Goal: Task Accomplishment & Management: Manage account settings

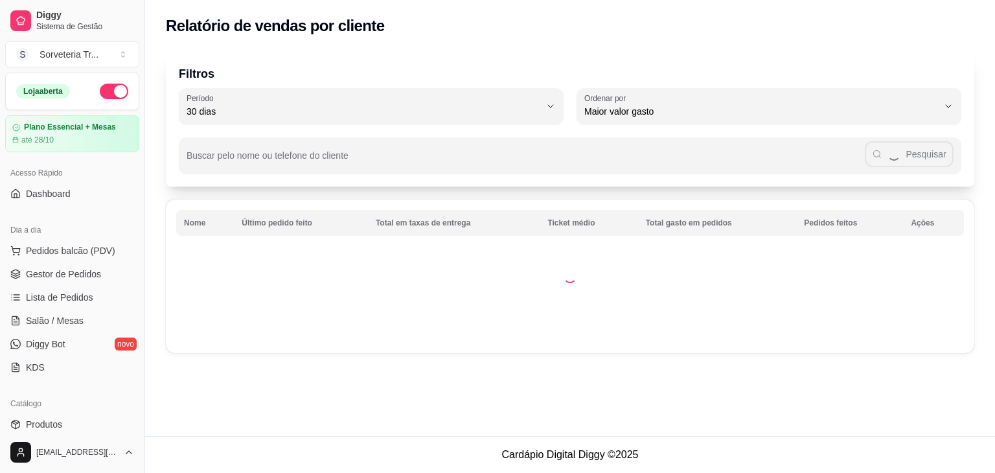
select select "30"
select select "HIGHEST_TOTAL_SPENT_WITH_ORDERS"
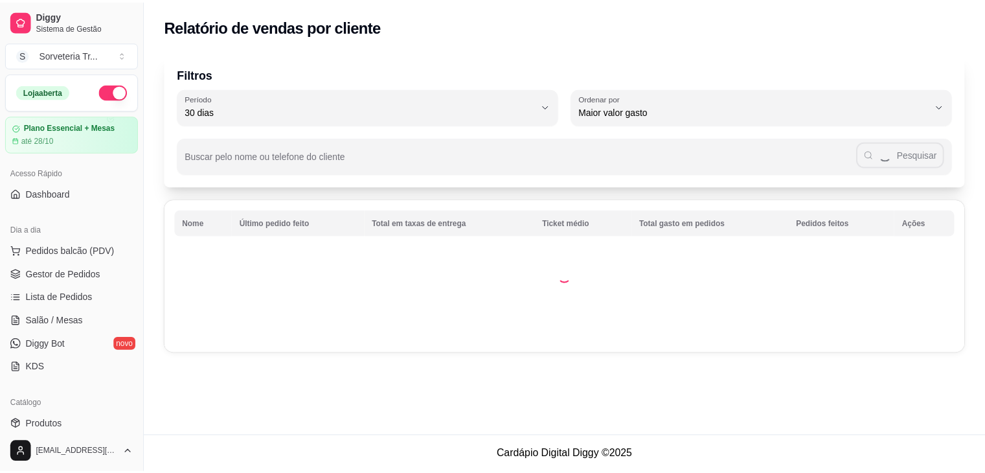
scroll to position [194, 0]
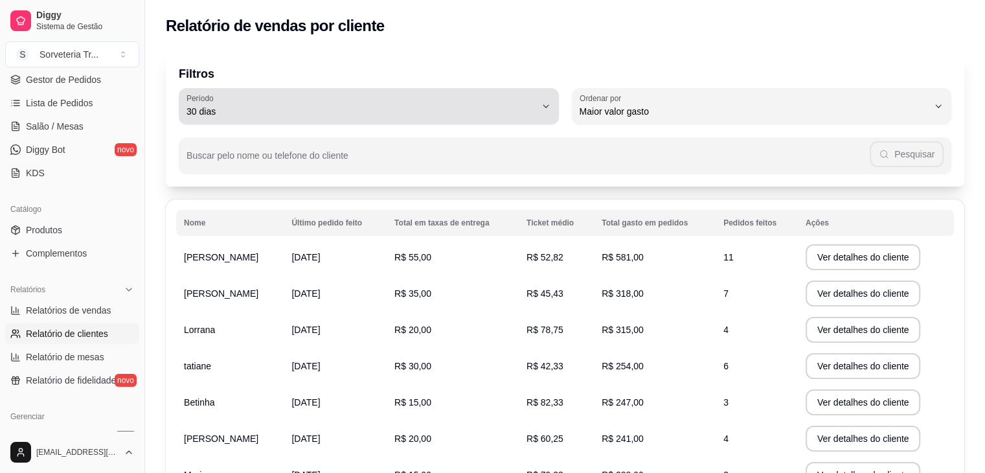
click at [547, 107] on icon "button" at bounding box center [546, 106] width 10 height 10
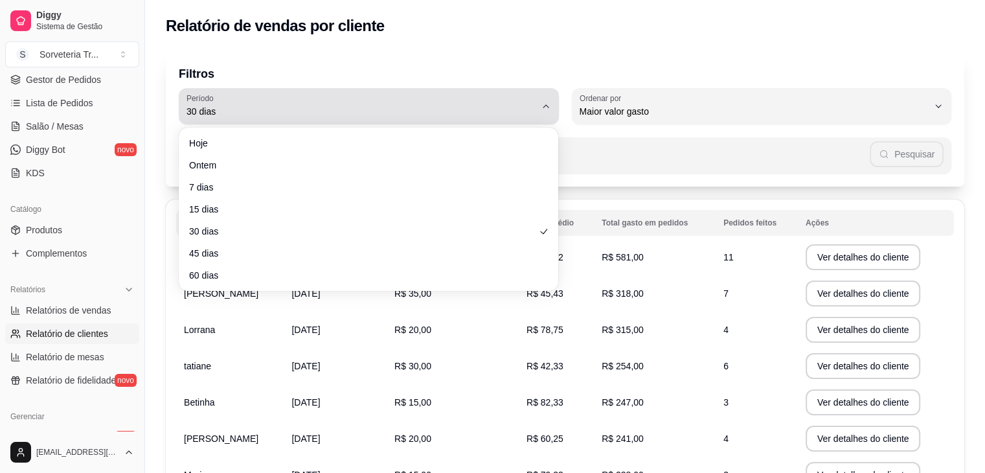
click at [546, 107] on icon "button" at bounding box center [546, 106] width 10 height 10
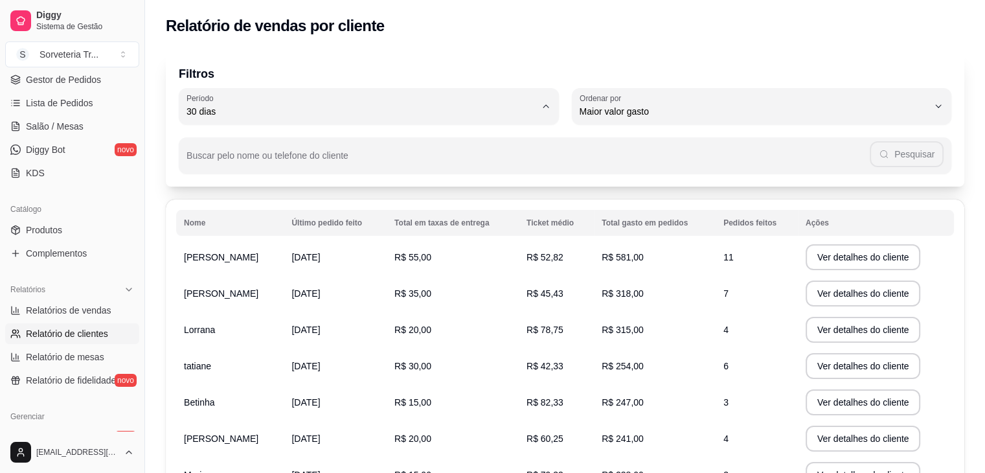
click at [275, 233] on span "30 dias" at bounding box center [362, 227] width 332 height 12
type input "0"
select select "0"
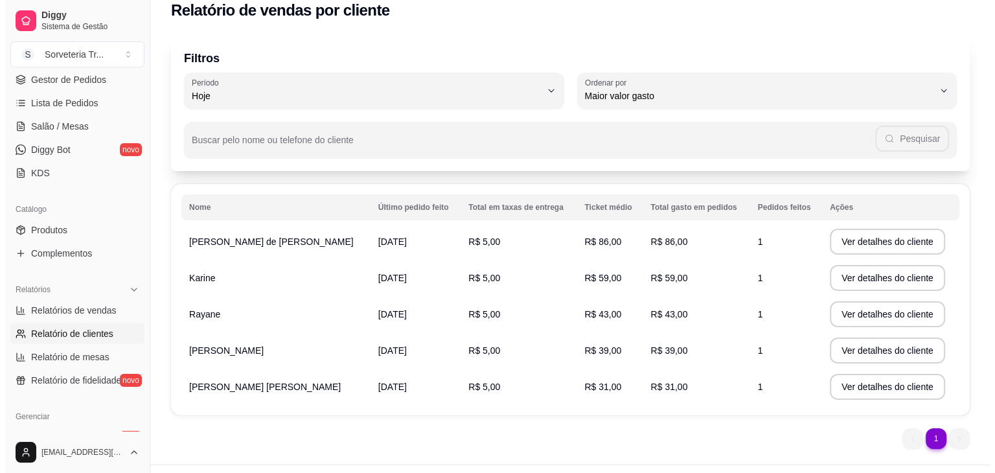
scroll to position [0, 0]
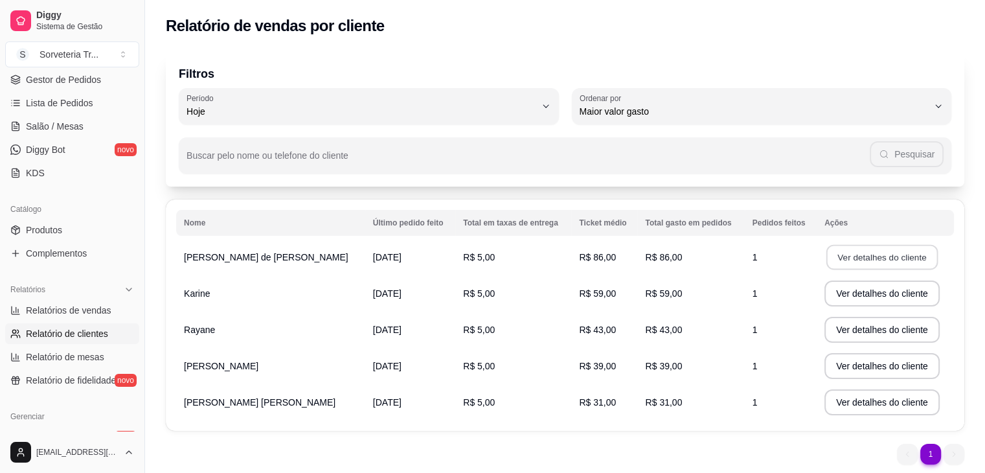
click at [857, 259] on button "Ver detalhes do cliente" at bounding box center [881, 257] width 111 height 25
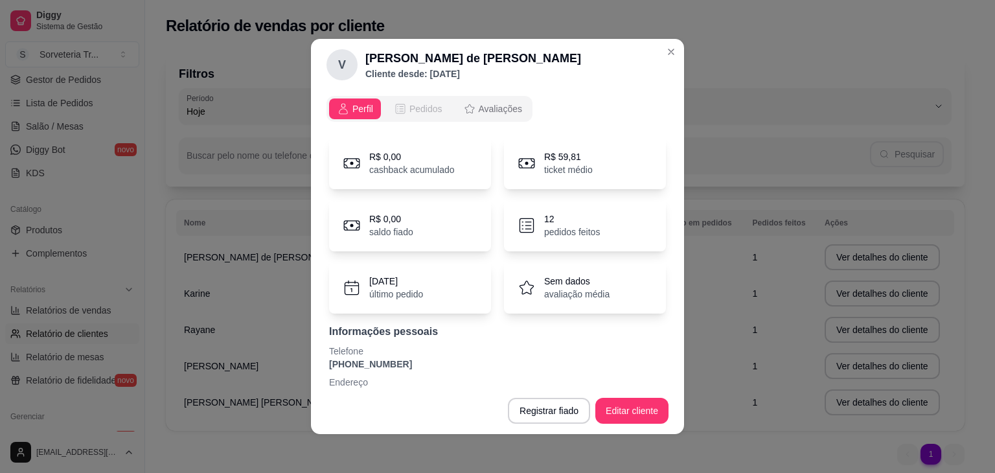
click at [420, 111] on span "Pedidos" at bounding box center [425, 108] width 33 height 13
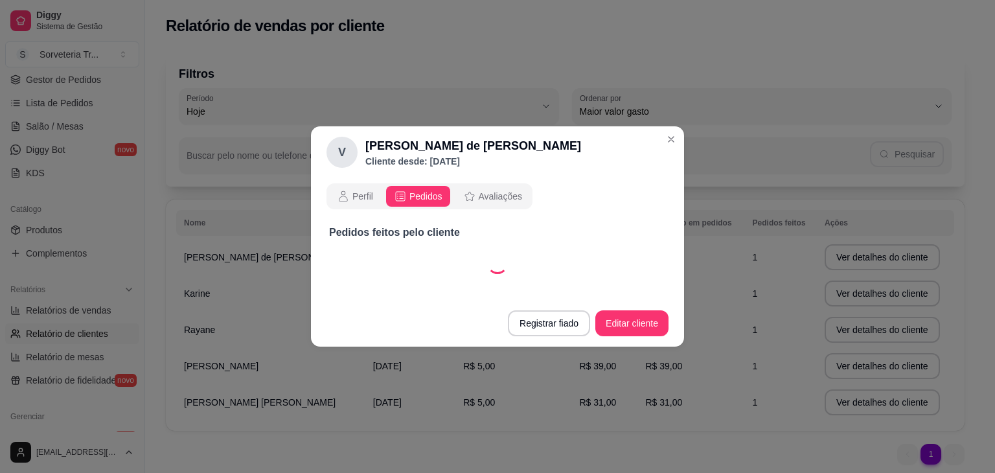
select select "30"
select select "ALL"
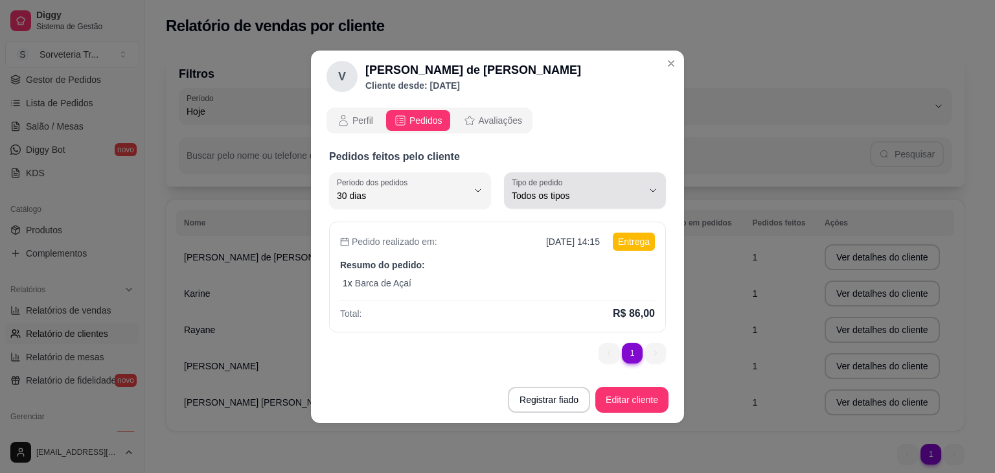
click at [652, 190] on icon "button" at bounding box center [653, 190] width 10 height 10
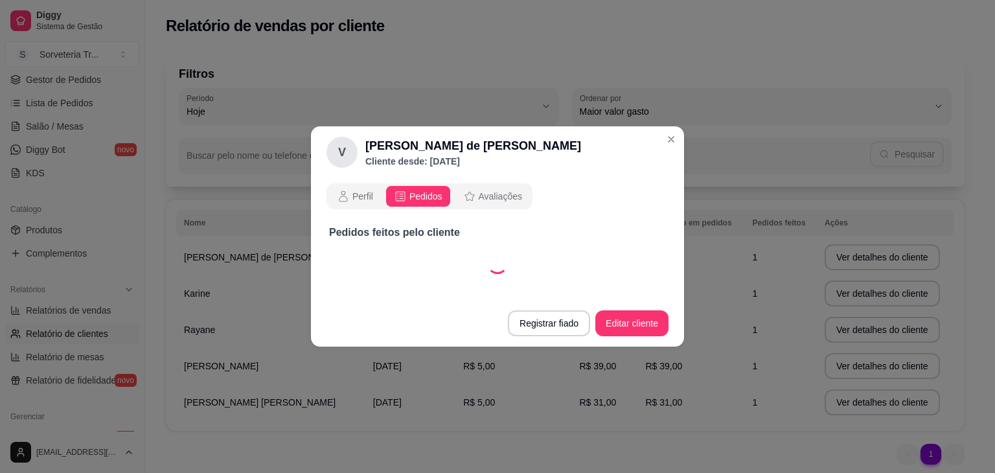
select select "30"
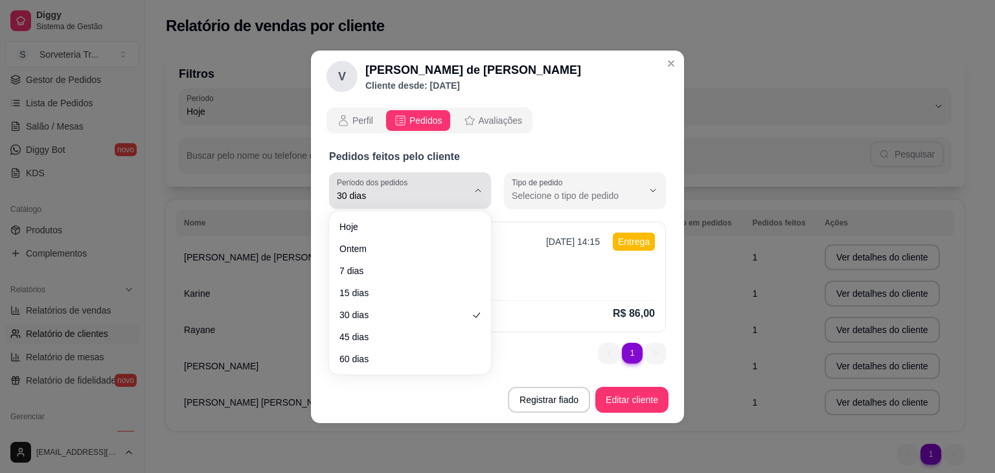
click at [425, 181] on div "30 dias" at bounding box center [402, 190] width 131 height 26
click at [782, 277] on div "V [PERSON_NAME] de [DEMOGRAPHIC_DATA][PERSON_NAME] Cliente desde: [DATE] Perfil…" at bounding box center [497, 236] width 995 height 473
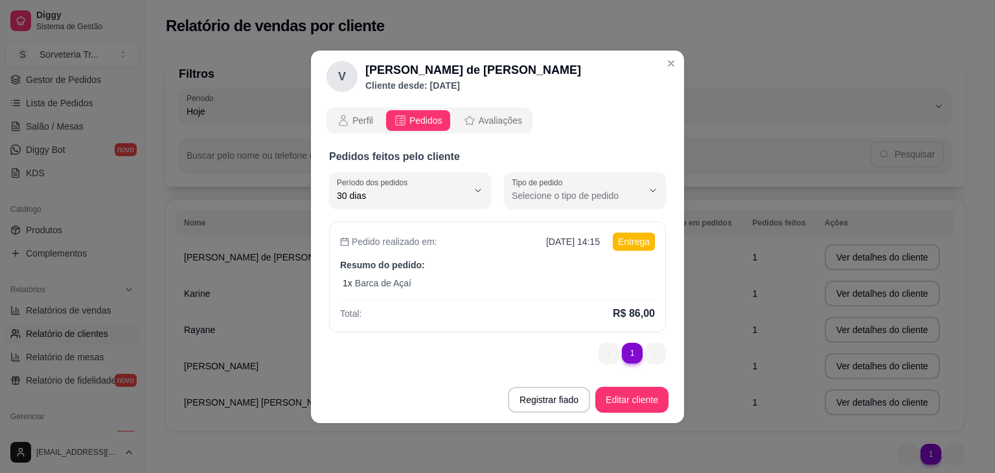
click at [629, 348] on li "1" at bounding box center [632, 353] width 21 height 21
click at [567, 289] on div "Pedido realizado em: [DATE] 14:15 Entrega Resumo do pedido: 1 x Barca de Açaí T…" at bounding box center [497, 276] width 337 height 111
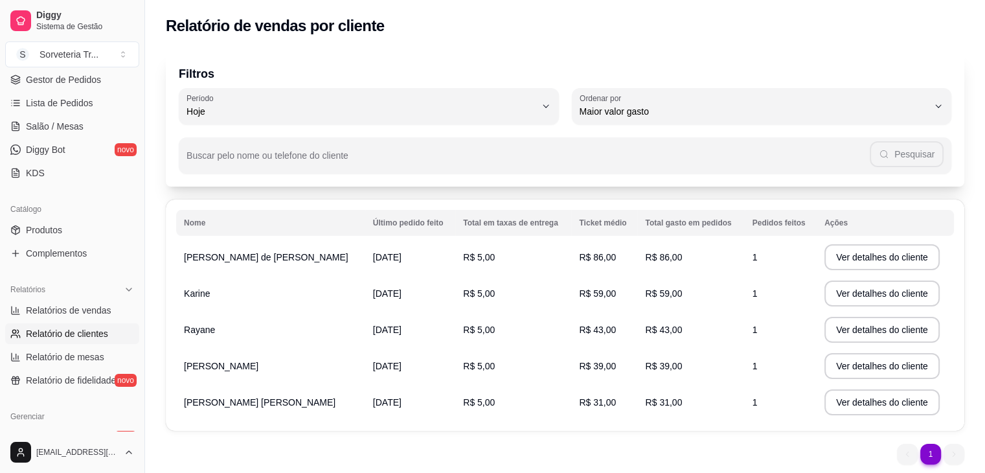
click at [275, 329] on td "Rayane" at bounding box center [270, 329] width 189 height 36
click at [878, 328] on button "Ver detalhes do cliente" at bounding box center [881, 329] width 111 height 25
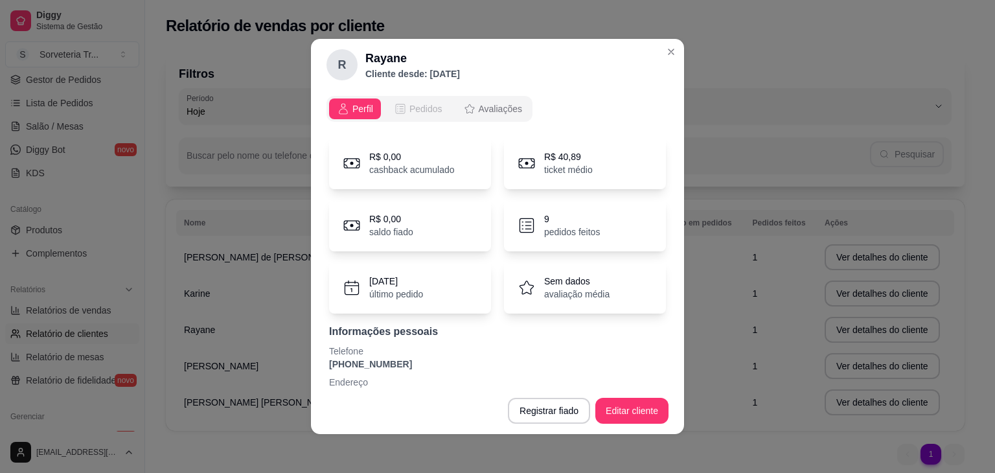
click at [438, 107] on button "Pedidos" at bounding box center [418, 108] width 64 height 21
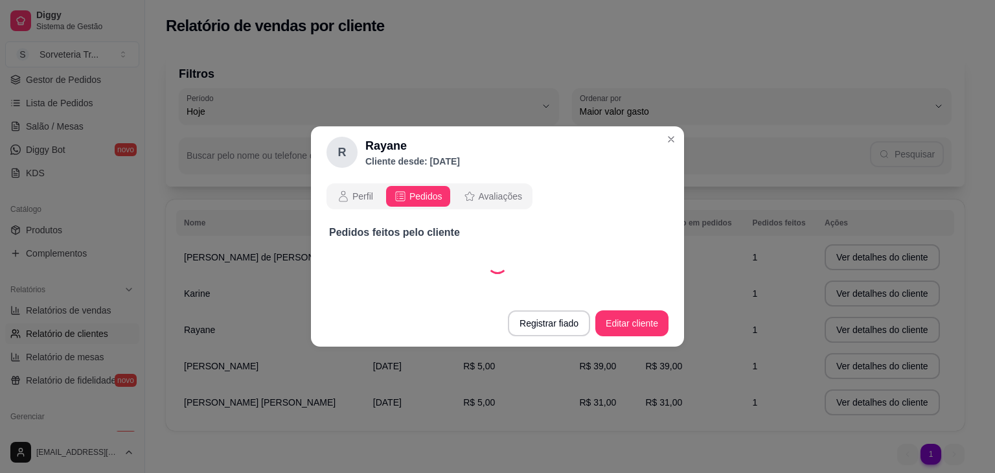
select select "30"
select select "ALL"
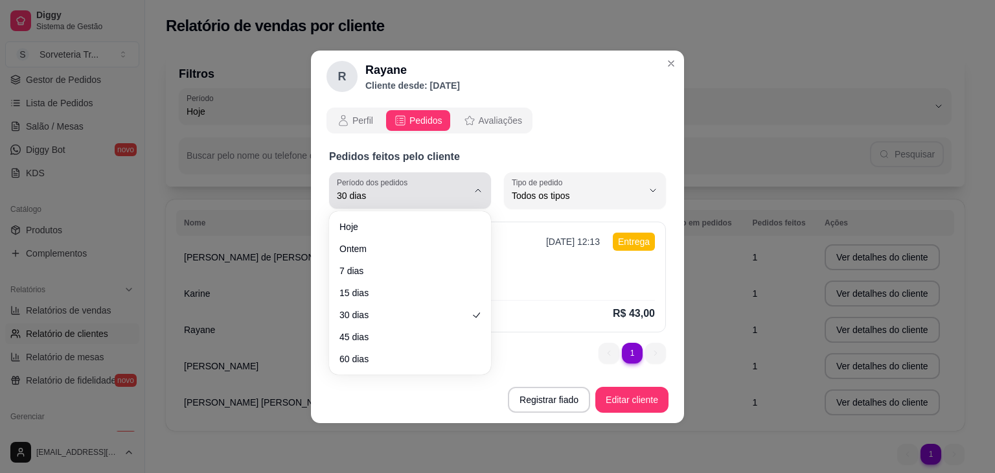
click at [451, 189] on span "30 dias" at bounding box center [402, 195] width 131 height 13
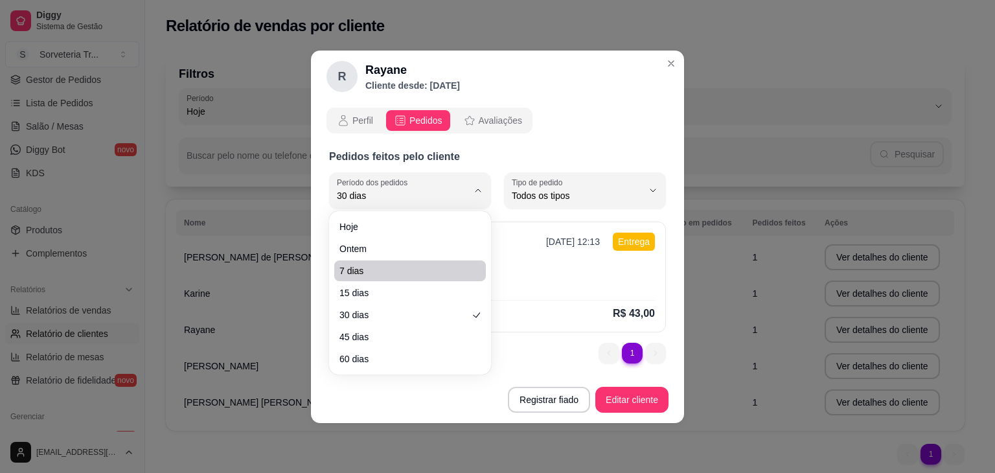
click at [798, 390] on div "R Rayane Cliente desde: [DATE] Perfil Pedidos Avaliações Pedidos feitos pelo cl…" at bounding box center [497, 236] width 995 height 473
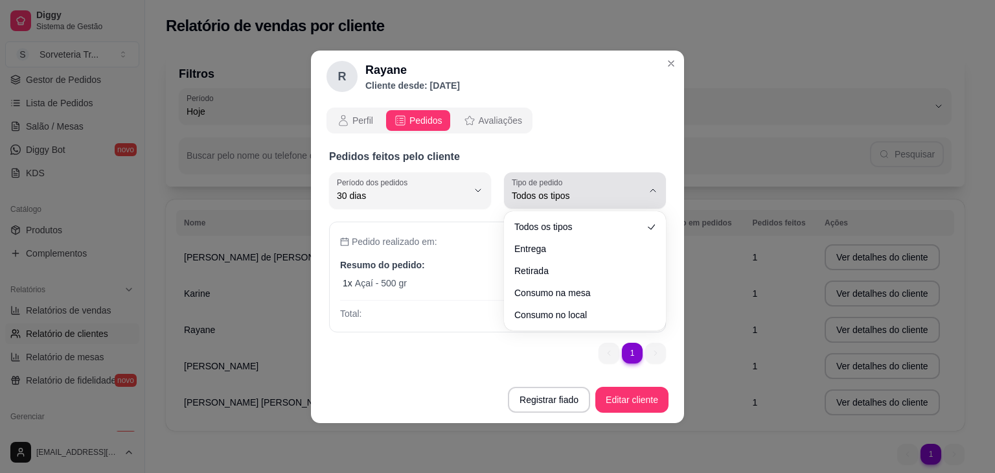
click at [650, 191] on icon "button" at bounding box center [653, 190] width 10 height 10
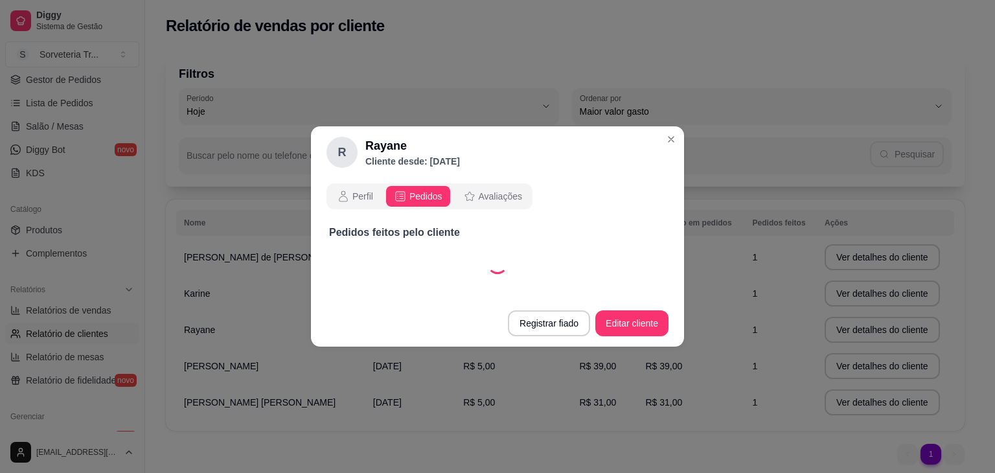
select select "30"
select select "DELIVERY"
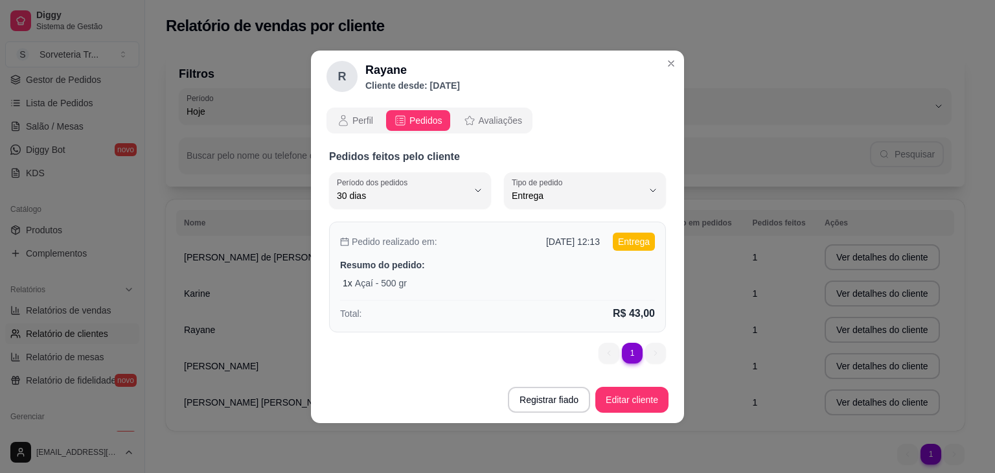
click at [570, 317] on div "Total: R$ 43,00" at bounding box center [497, 310] width 315 height 21
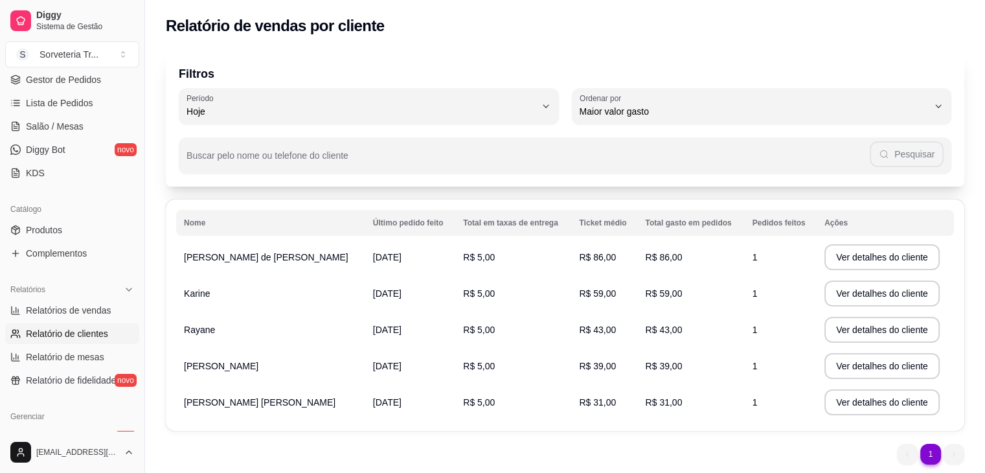
click at [383, 368] on span "[DATE]" at bounding box center [387, 366] width 28 height 10
click at [855, 400] on button "Ver detalhes do cliente" at bounding box center [881, 402] width 115 height 26
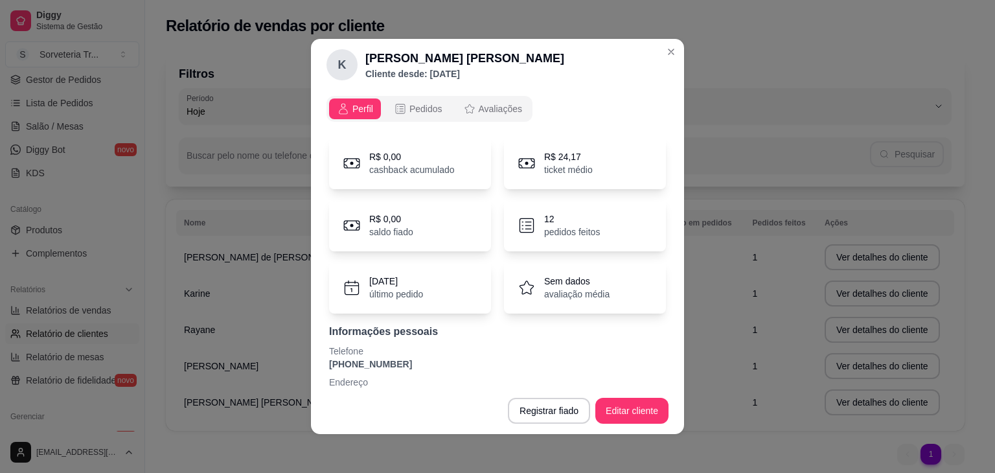
click at [579, 232] on p "pedidos feitos" at bounding box center [572, 231] width 56 height 13
click at [414, 109] on span "Pedidos" at bounding box center [425, 108] width 33 height 13
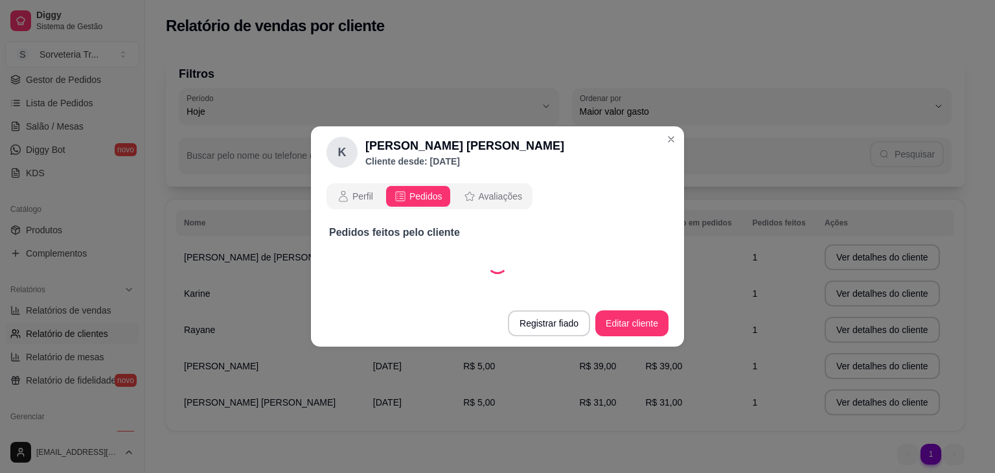
select select "30"
select select "ALL"
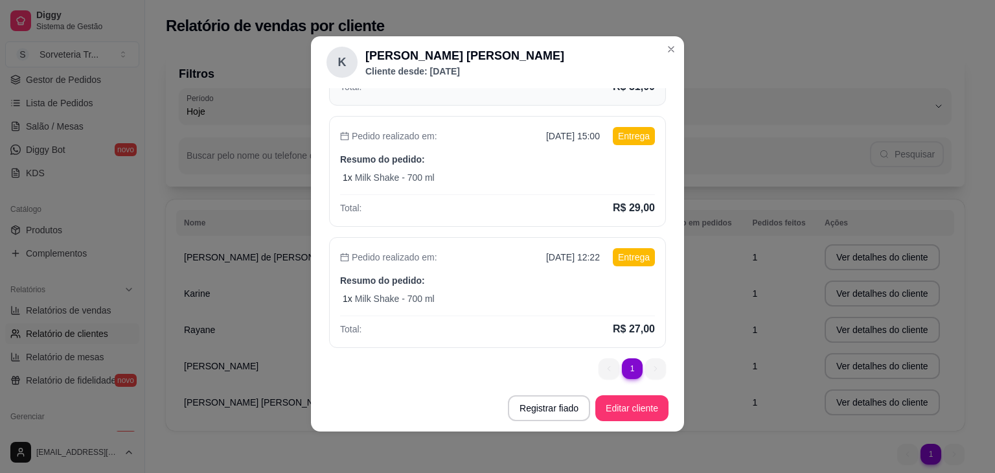
scroll to position [218, 0]
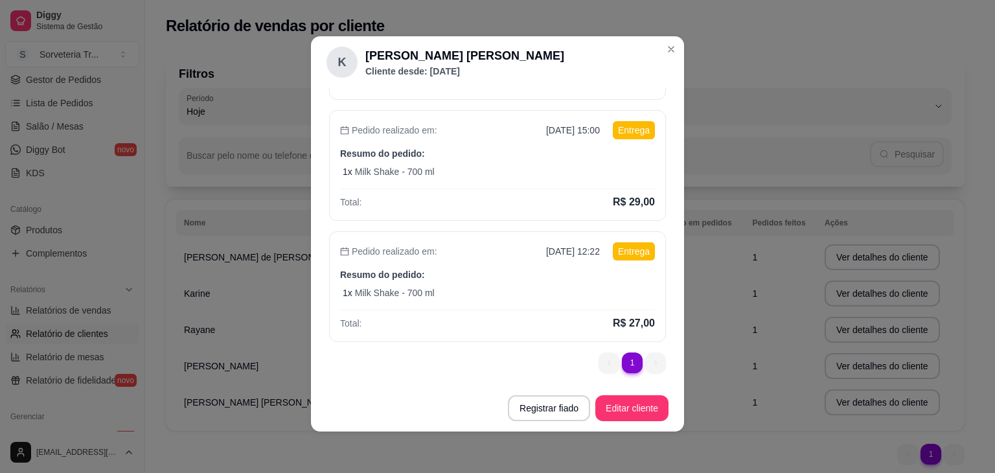
click at [646, 52] on header "K [PERSON_NAME] [PERSON_NAME] Cliente desde: [DATE]" at bounding box center [497, 62] width 373 height 52
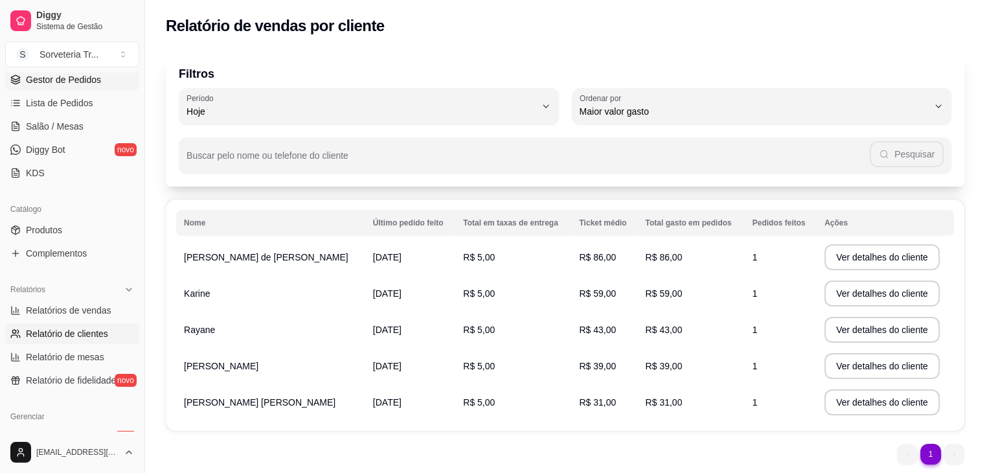
click at [87, 84] on span "Gestor de Pedidos" at bounding box center [63, 79] width 75 height 13
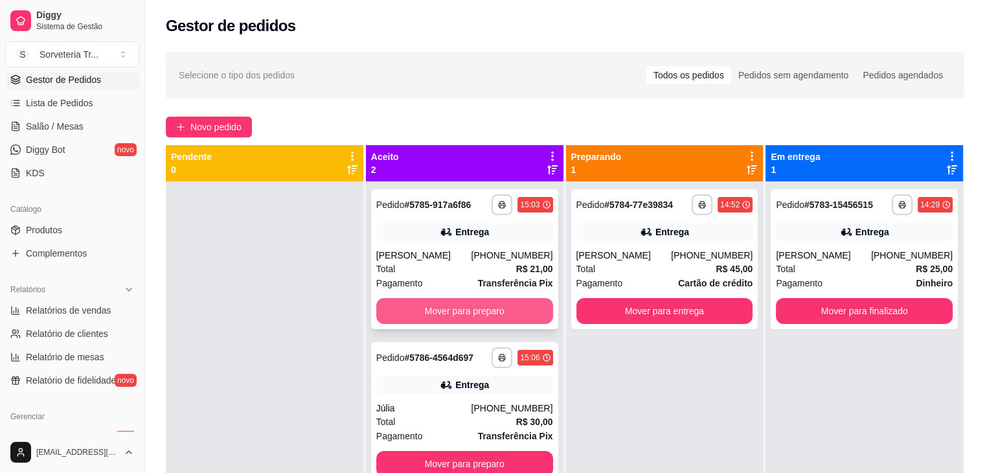
click at [492, 313] on button "Mover para preparo" at bounding box center [464, 311] width 177 height 26
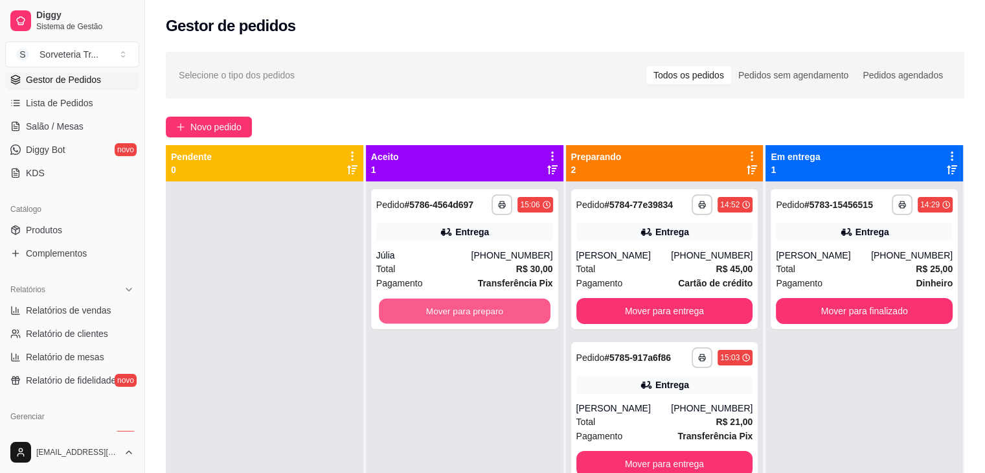
click at [492, 313] on button "Mover para preparo" at bounding box center [465, 311] width 172 height 25
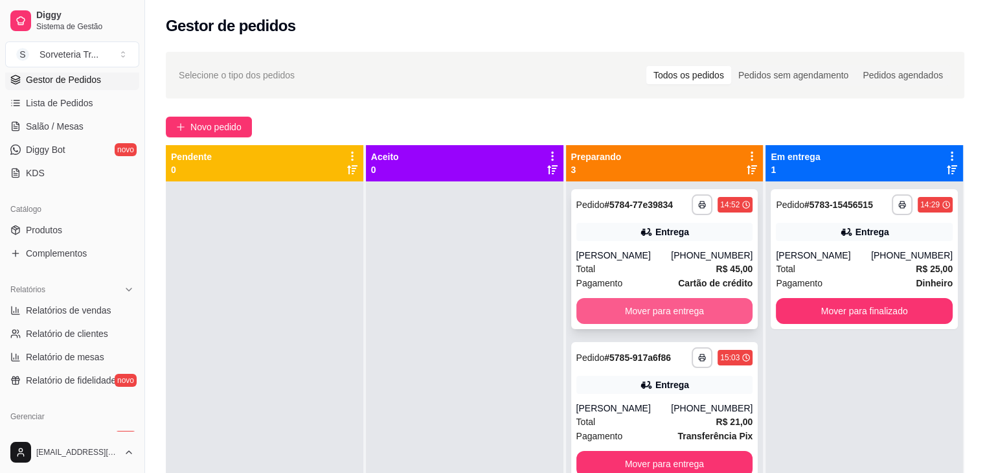
click at [626, 306] on button "Mover para entrega" at bounding box center [664, 311] width 177 height 26
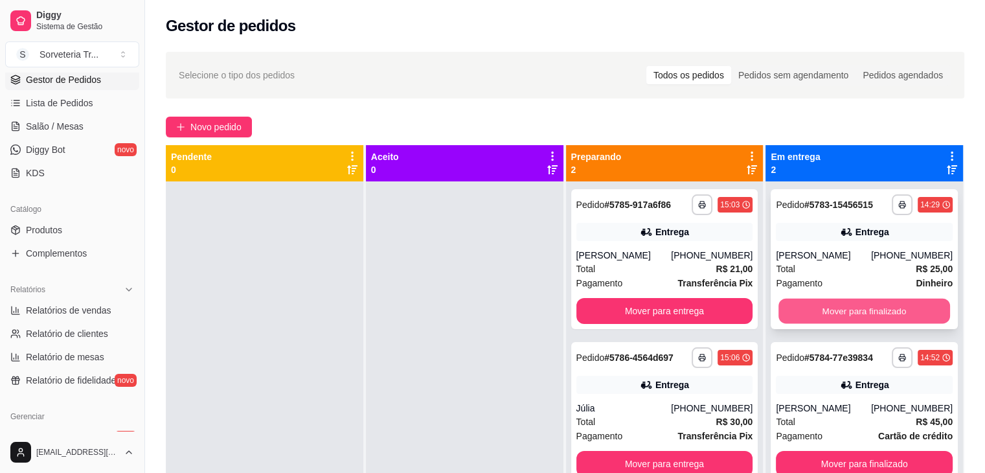
click at [864, 303] on button "Mover para finalizado" at bounding box center [864, 311] width 172 height 25
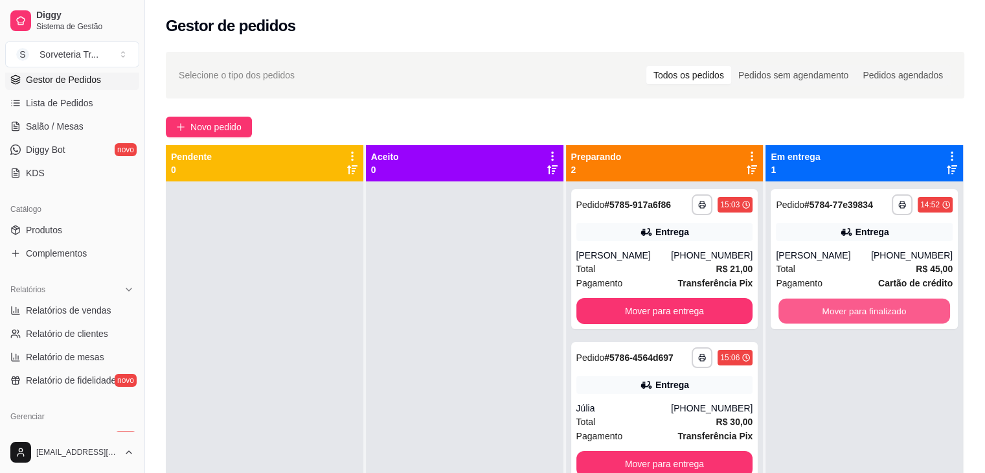
click at [862, 308] on button "Mover para finalizado" at bounding box center [864, 311] width 172 height 25
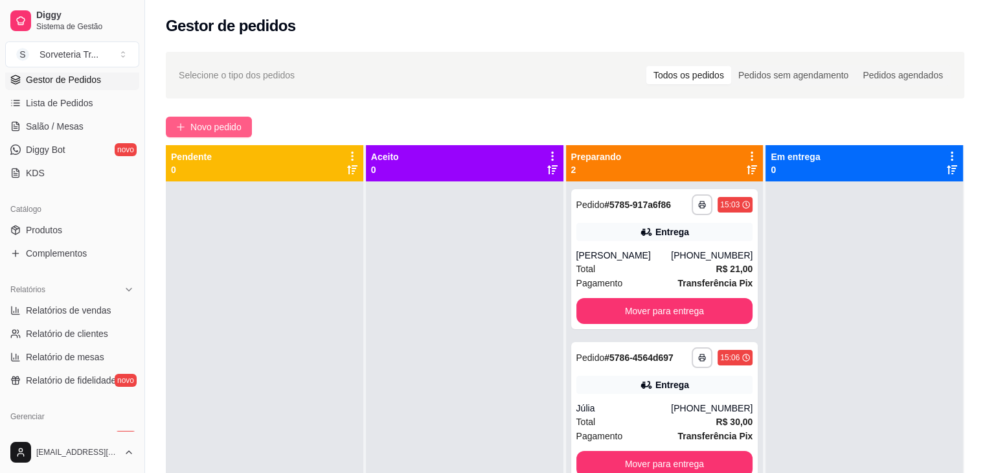
click at [214, 127] on span "Novo pedido" at bounding box center [215, 127] width 51 height 14
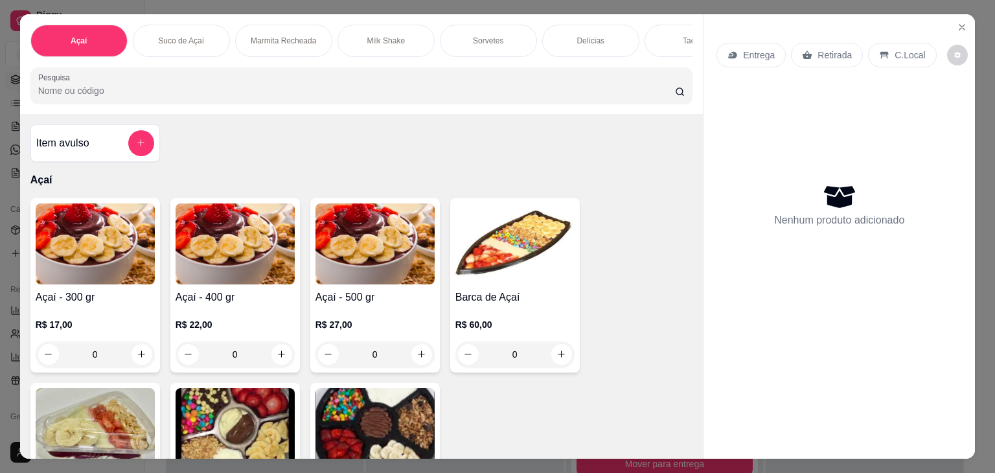
click at [745, 50] on p "Entrega" at bounding box center [759, 55] width 32 height 13
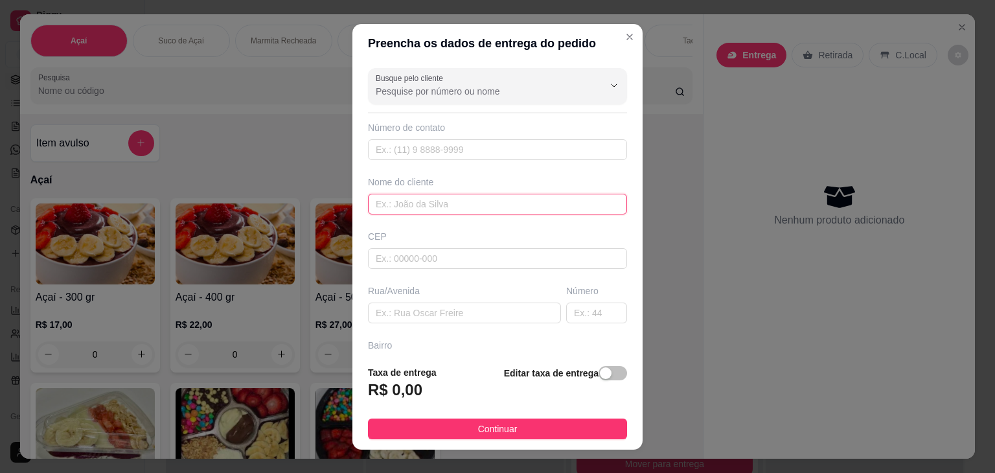
drag, startPoint x: 438, startPoint y: 197, endPoint x: 483, endPoint y: 190, distance: 45.2
click at [440, 197] on input "text" at bounding box center [497, 204] width 259 height 21
type input "[PERSON_NAME]"
click at [600, 376] on div "button" at bounding box center [606, 373] width 12 height 12
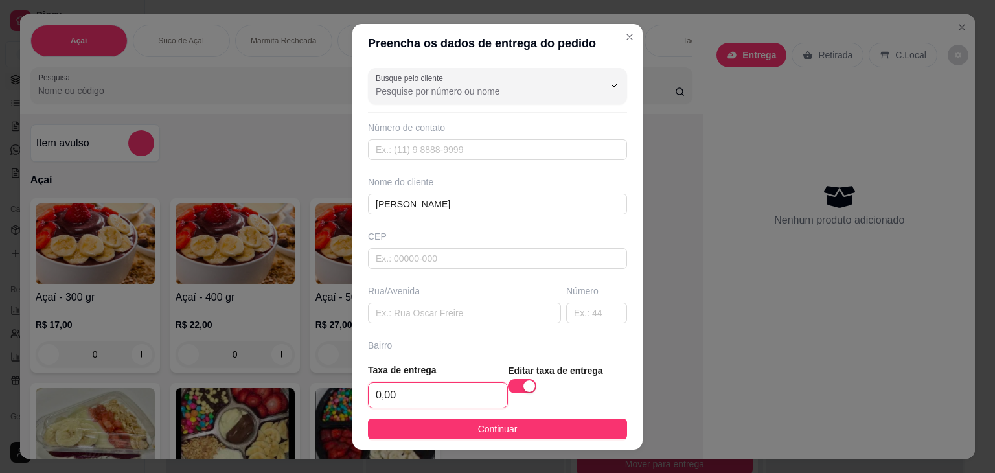
click at [395, 393] on input "0,00" at bounding box center [437, 395] width 139 height 25
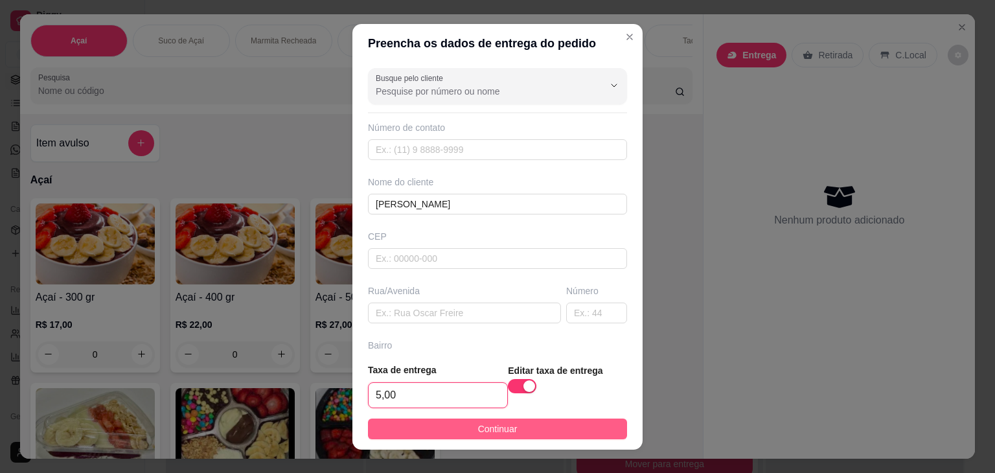
type input "5,00"
click at [506, 430] on span "Continuar" at bounding box center [498, 429] width 40 height 14
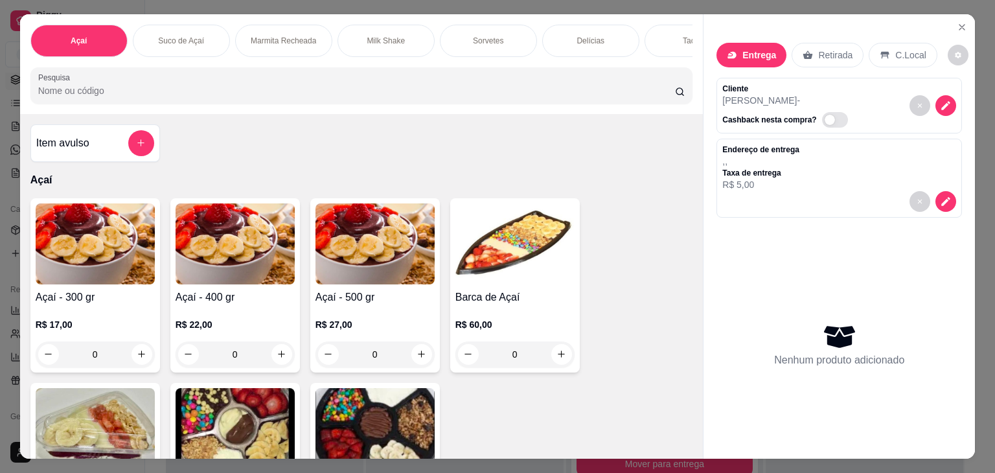
click at [224, 331] on p "R$ 22,00" at bounding box center [234, 324] width 119 height 13
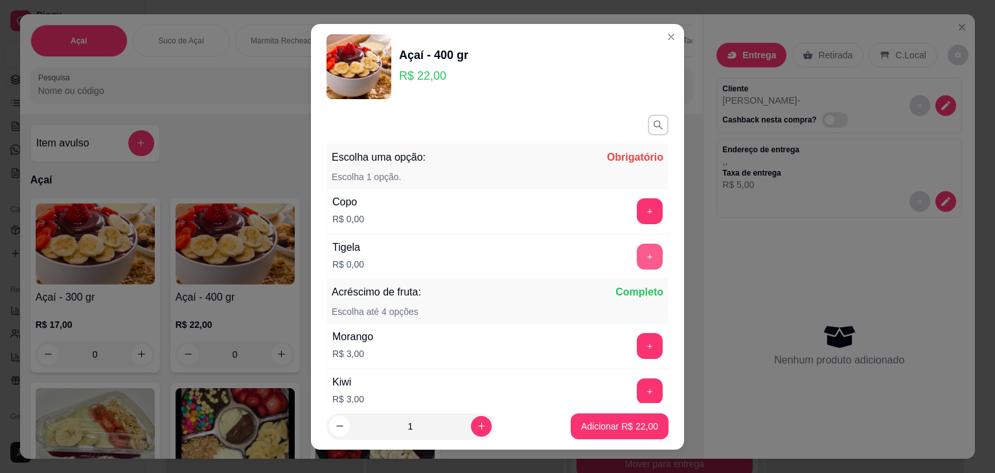
click at [637, 256] on button "+" at bounding box center [650, 256] width 26 height 26
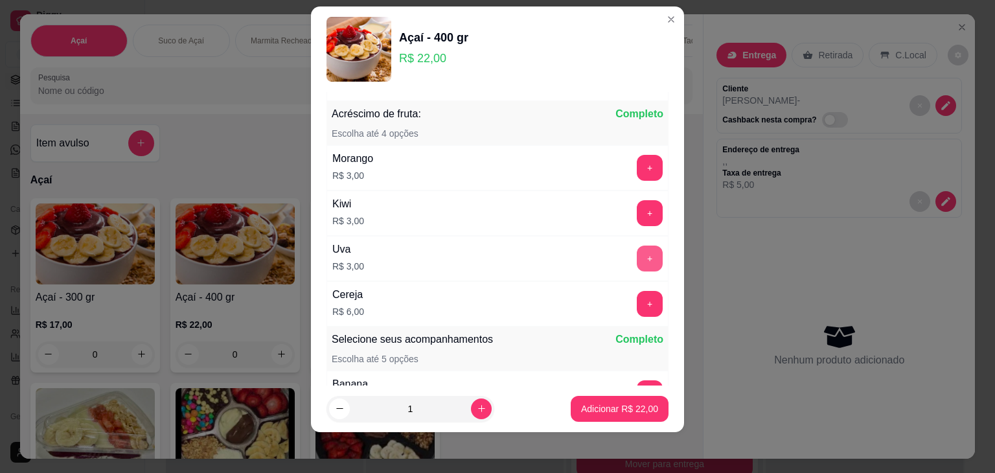
scroll to position [168, 0]
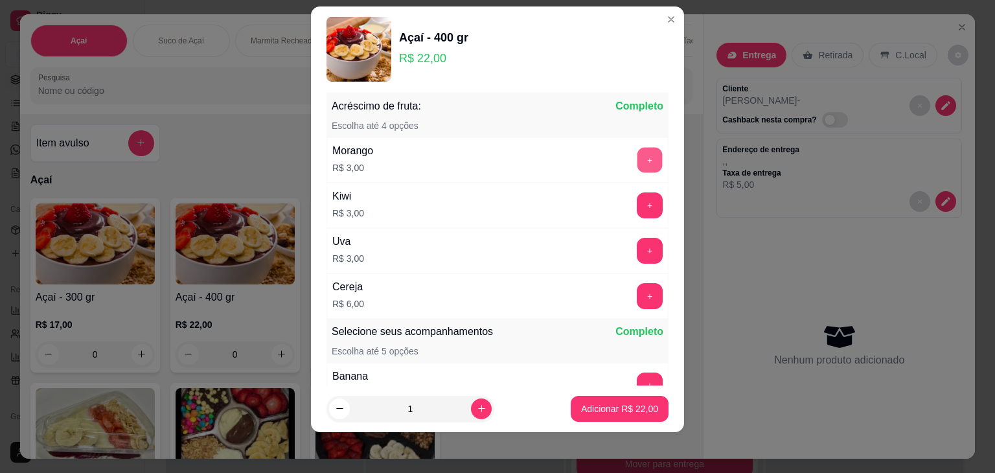
click at [637, 161] on button "+" at bounding box center [649, 159] width 25 height 25
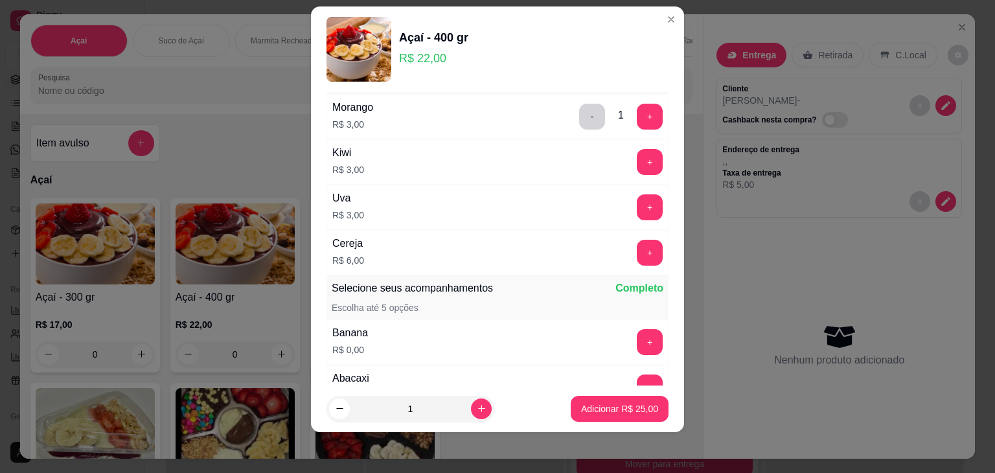
scroll to position [233, 0]
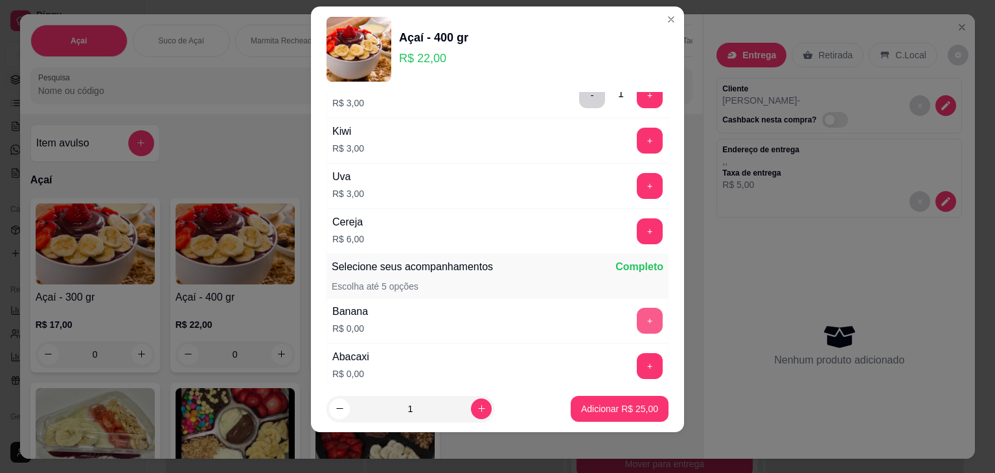
click at [637, 320] on button "+" at bounding box center [650, 321] width 26 height 26
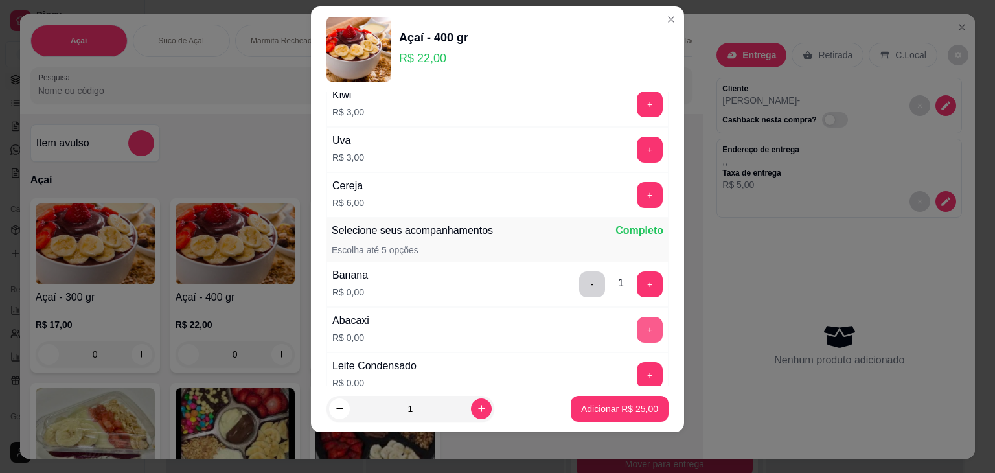
scroll to position [298, 0]
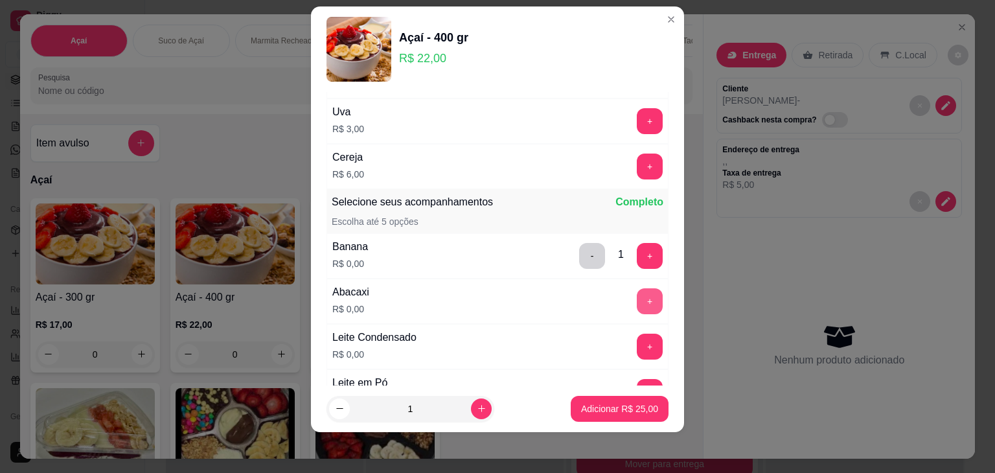
click at [637, 299] on button "+" at bounding box center [650, 301] width 26 height 26
click at [637, 337] on button "+" at bounding box center [650, 346] width 26 height 26
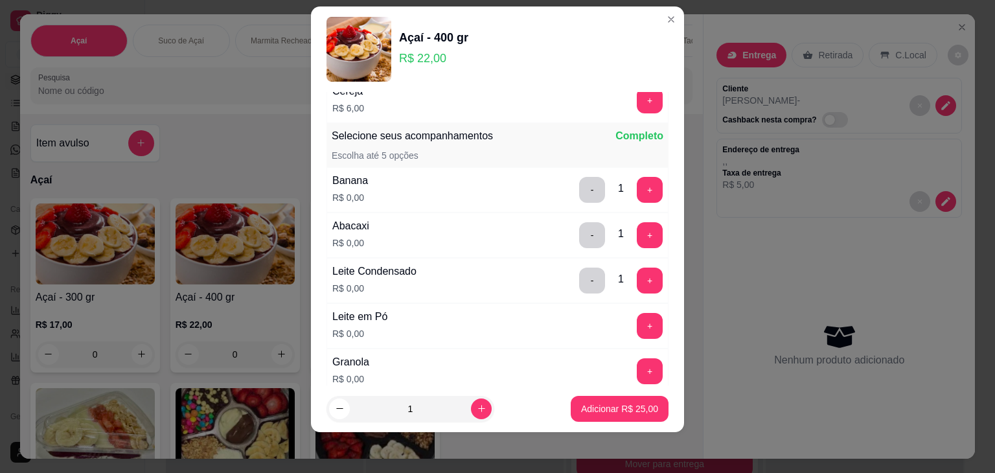
scroll to position [427, 0]
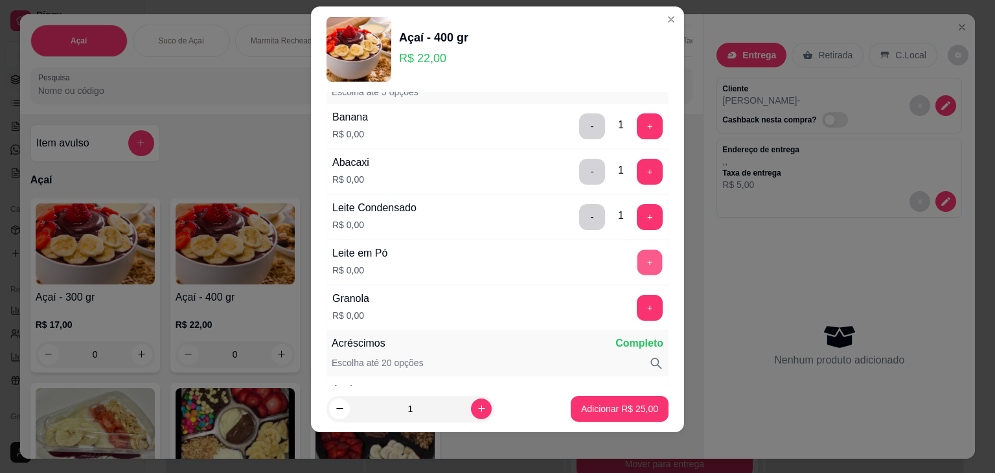
click at [637, 255] on button "+" at bounding box center [649, 261] width 25 height 25
click at [590, 404] on p "Adicionar R$ 25,00" at bounding box center [619, 408] width 77 height 13
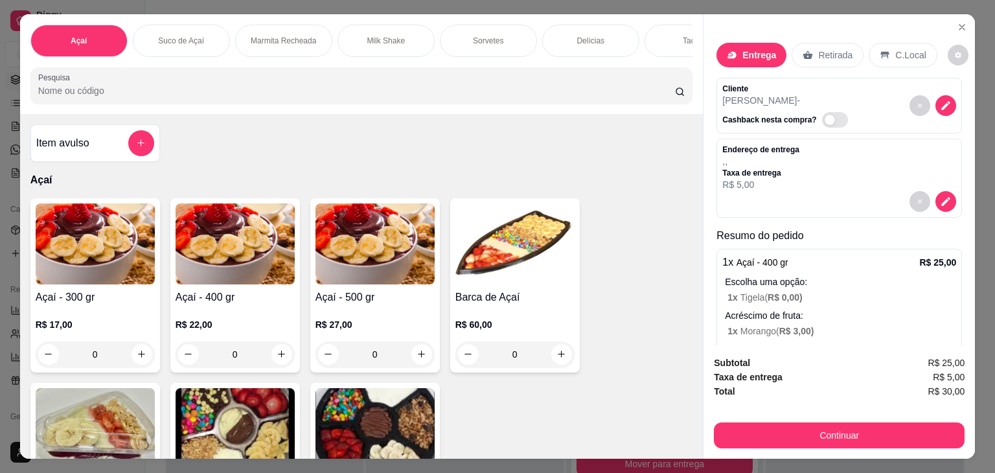
click at [280, 317] on div "R$ 22,00 0" at bounding box center [234, 336] width 119 height 62
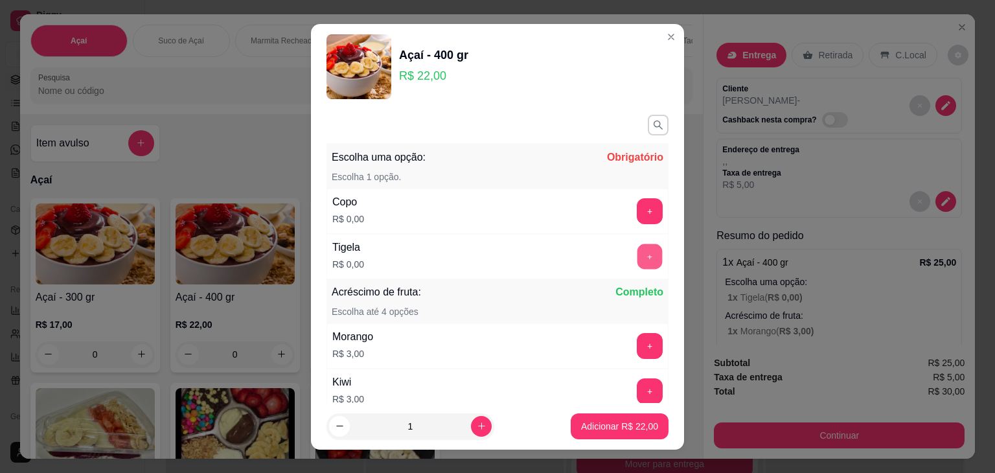
click at [637, 244] on button "+" at bounding box center [649, 255] width 25 height 25
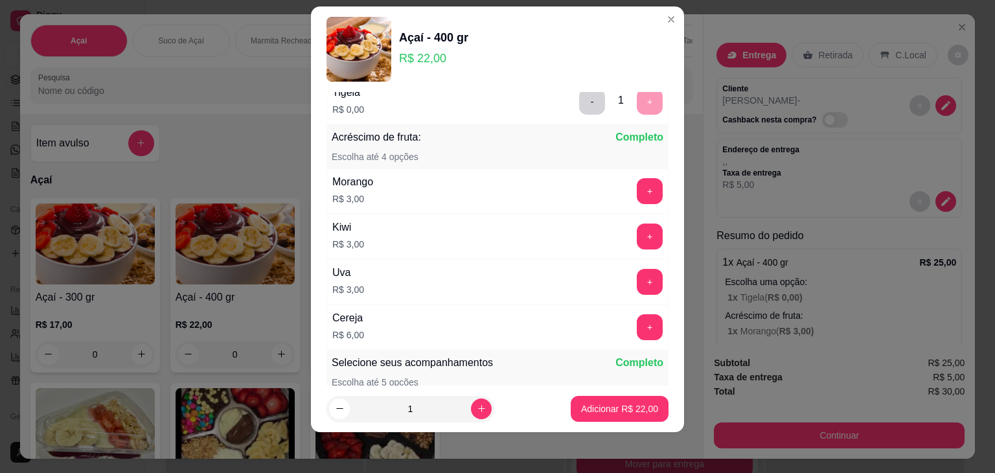
scroll to position [168, 0]
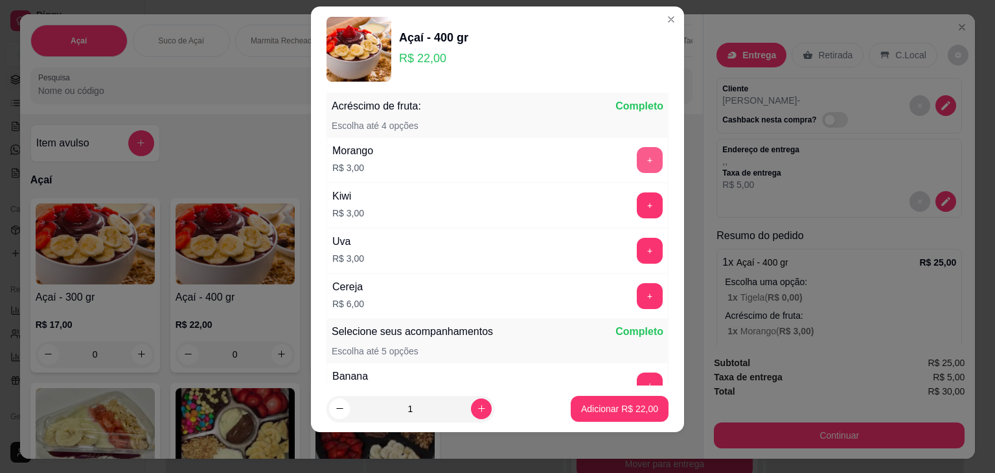
click at [637, 155] on button "+" at bounding box center [650, 160] width 26 height 26
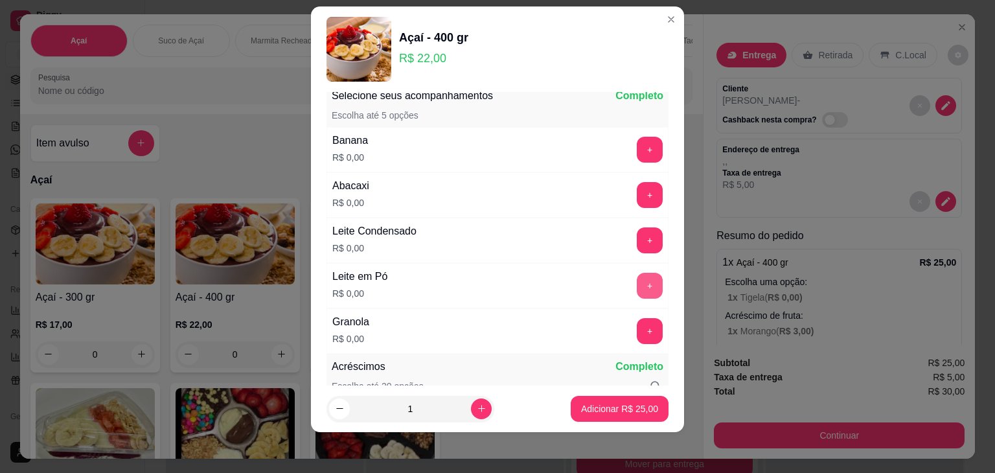
scroll to position [427, 0]
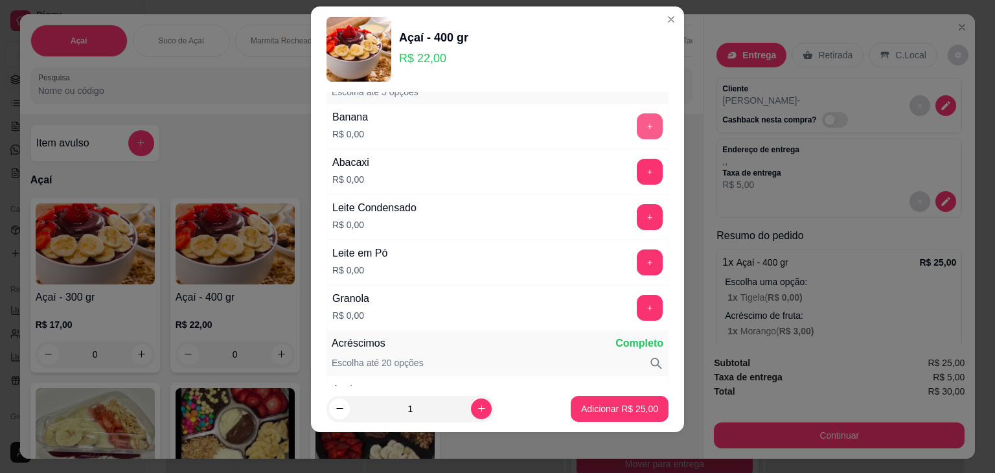
click at [637, 125] on button "+" at bounding box center [650, 126] width 26 height 26
click at [637, 162] on button "+" at bounding box center [649, 171] width 25 height 25
click at [637, 214] on button "+" at bounding box center [649, 216] width 25 height 25
click at [637, 262] on button "+" at bounding box center [649, 261] width 25 height 25
click at [637, 302] on button "+" at bounding box center [649, 307] width 25 height 25
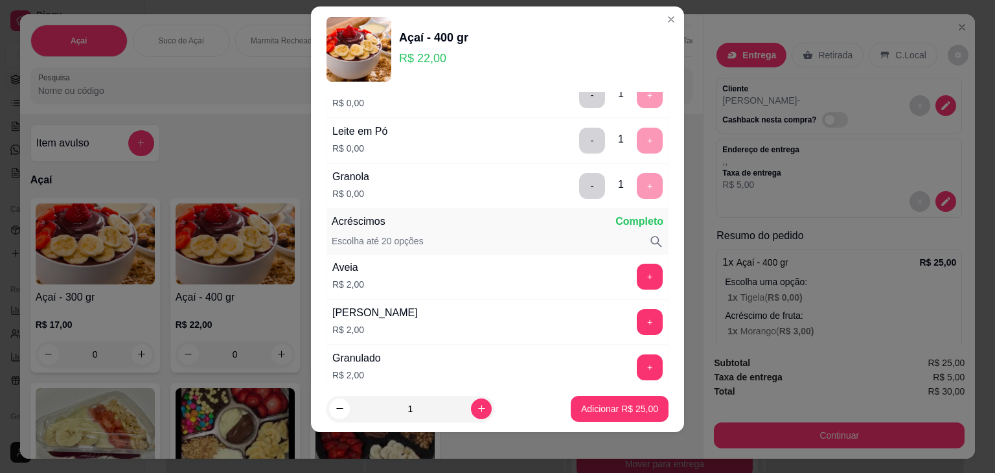
scroll to position [557, 0]
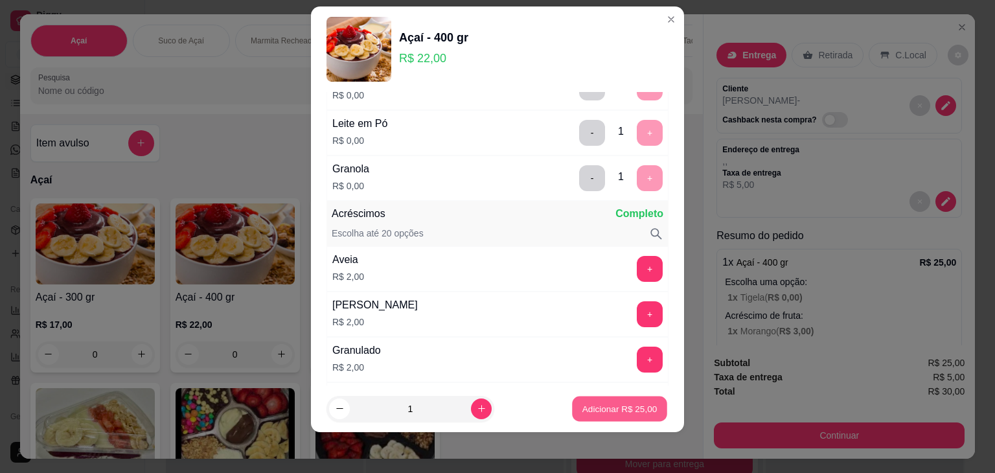
click at [611, 413] on p "Adicionar R$ 25,00" at bounding box center [619, 408] width 75 height 12
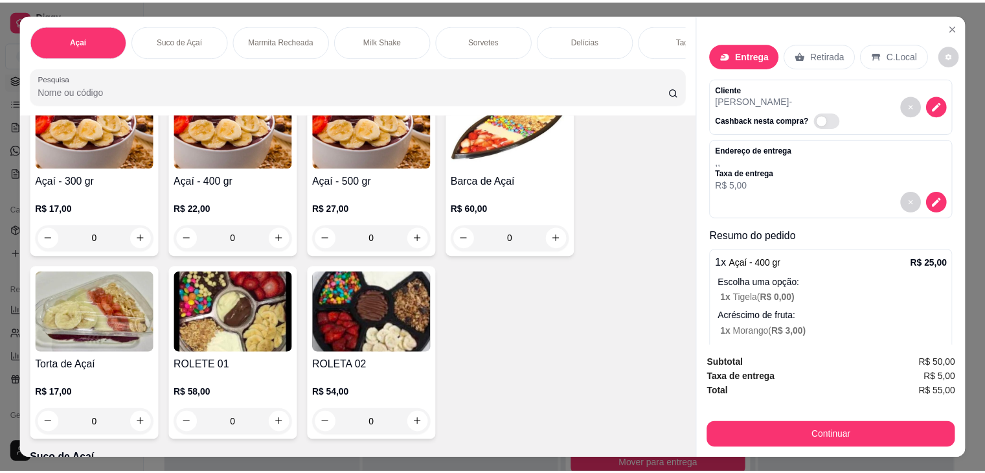
scroll to position [194, 0]
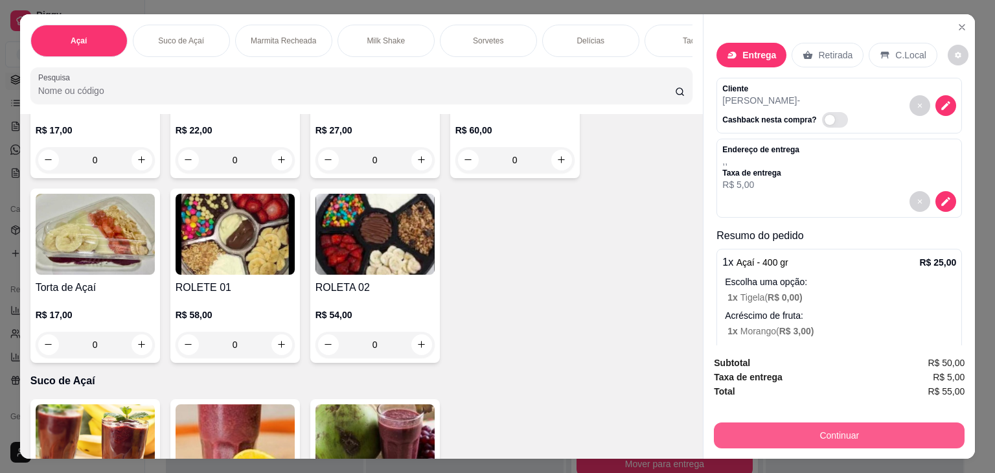
click at [860, 432] on button "Continuar" at bounding box center [839, 435] width 251 height 26
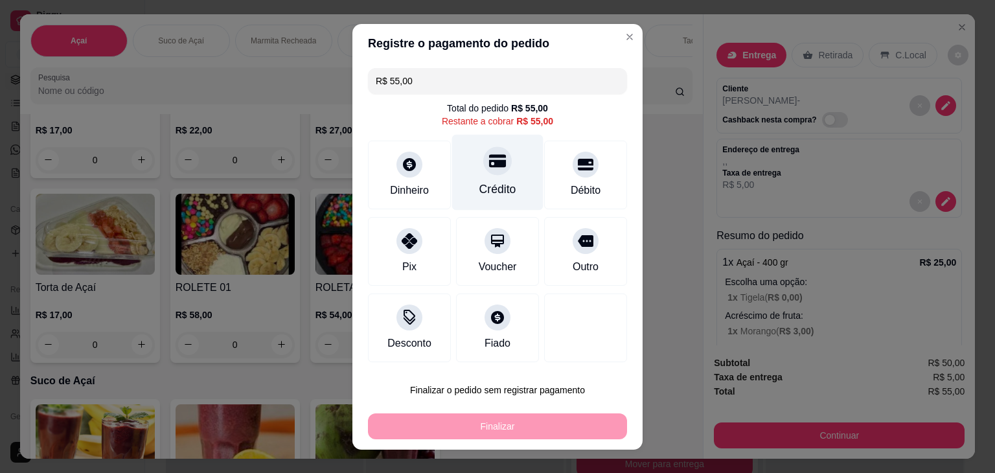
click at [492, 185] on div "Crédito" at bounding box center [497, 189] width 37 height 17
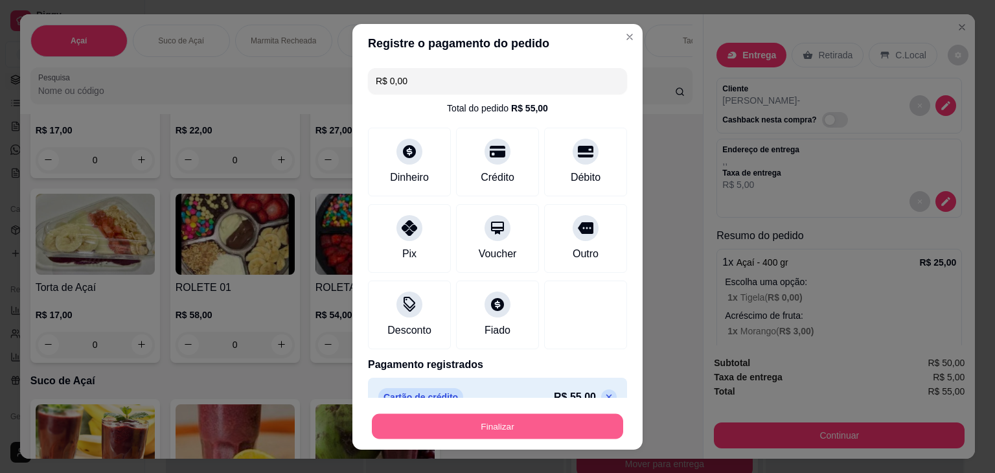
click at [509, 420] on button "Finalizar" at bounding box center [497, 425] width 251 height 25
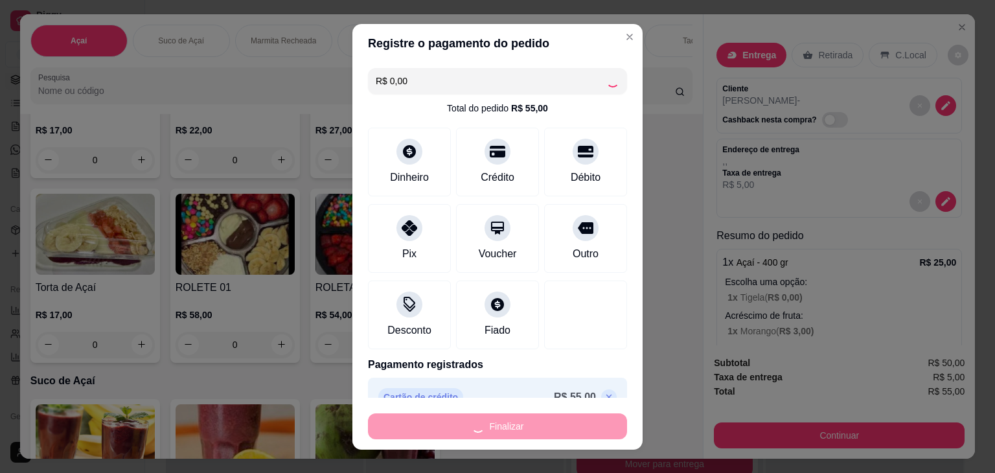
type input "-R$ 55,00"
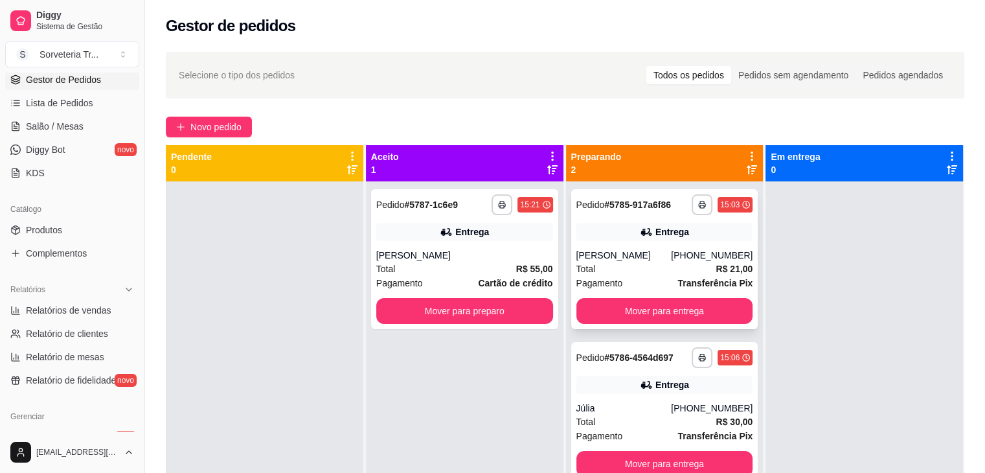
click at [622, 294] on div "**********" at bounding box center [664, 259] width 187 height 140
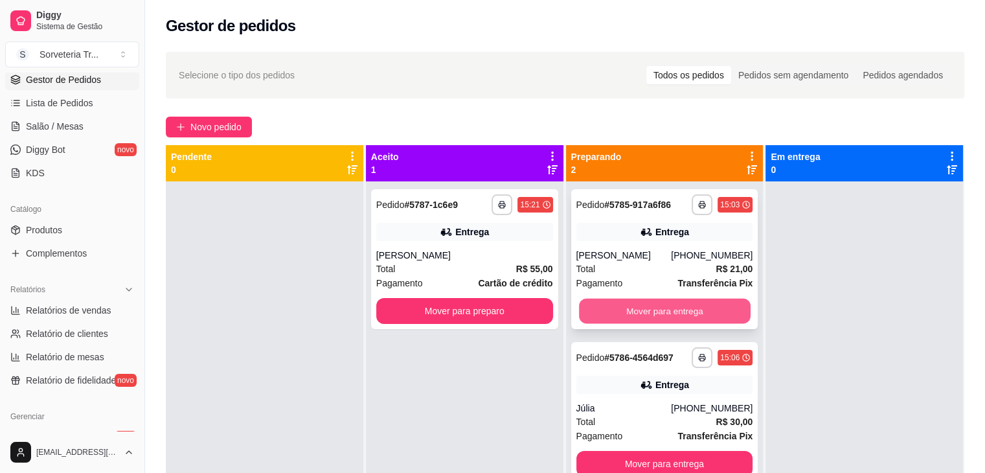
click at [653, 306] on button "Mover para entrega" at bounding box center [665, 311] width 172 height 25
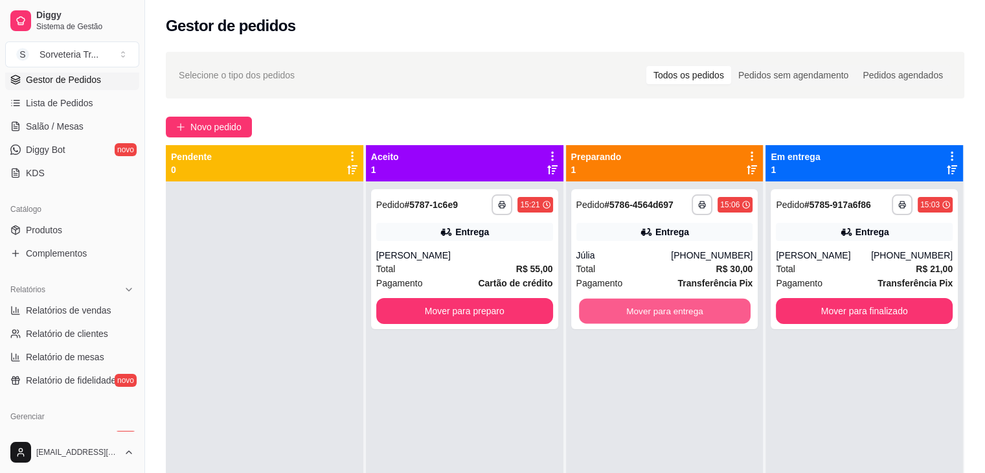
click at [653, 306] on button "Mover para entrega" at bounding box center [665, 311] width 172 height 25
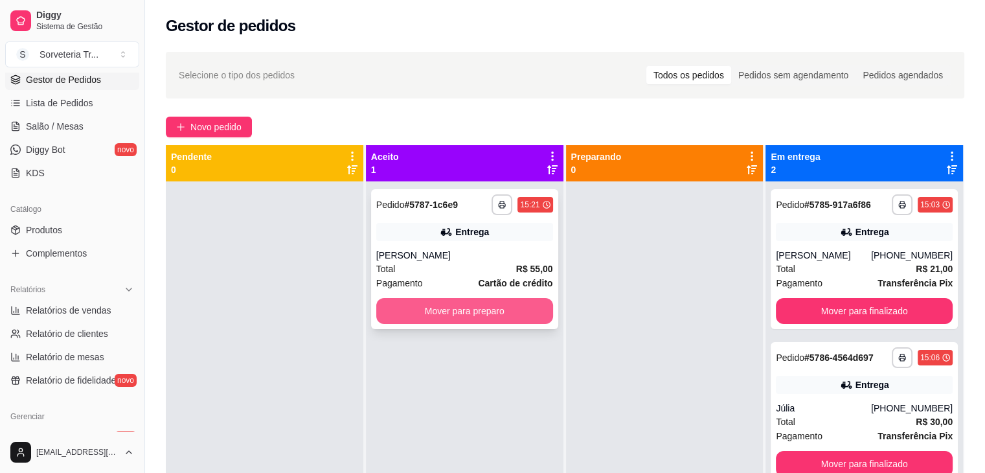
click at [451, 313] on button "Mover para preparo" at bounding box center [464, 311] width 177 height 26
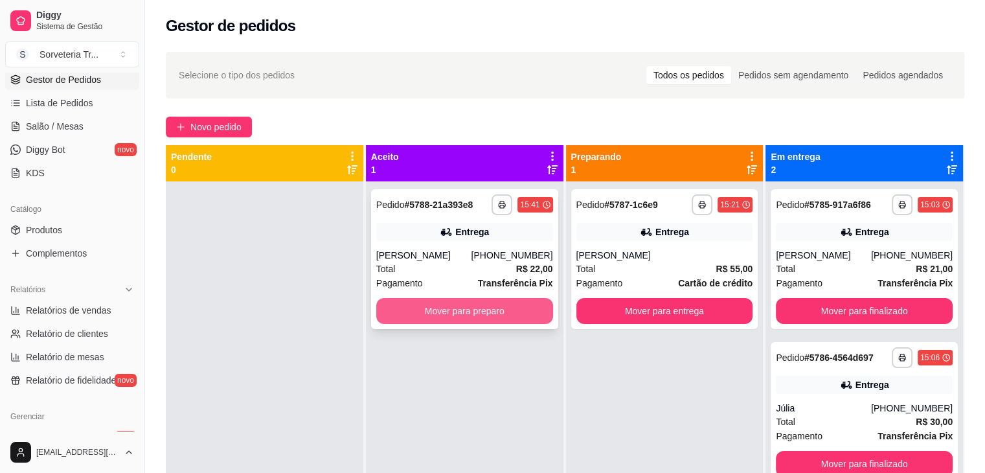
click at [483, 309] on button "Mover para preparo" at bounding box center [464, 311] width 177 height 26
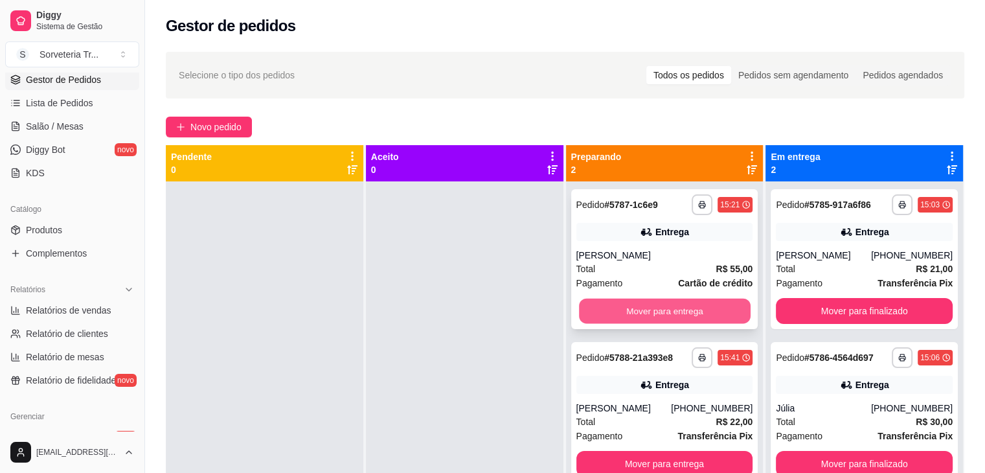
click at [718, 309] on button "Mover para entrega" at bounding box center [665, 311] width 172 height 25
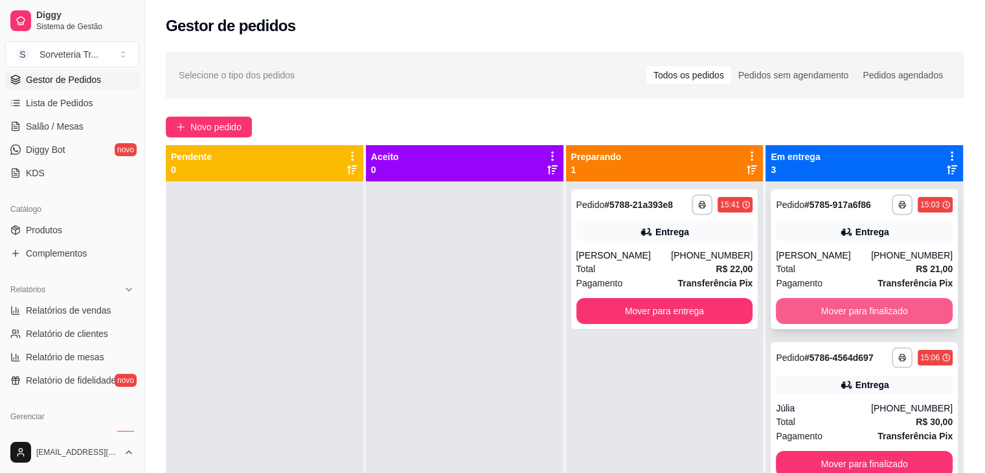
click at [881, 313] on button "Mover para finalizado" at bounding box center [864, 311] width 177 height 26
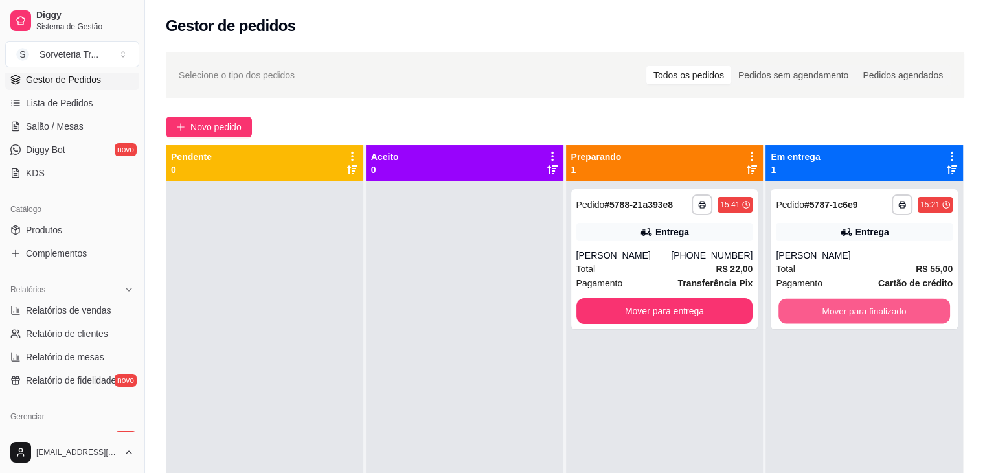
click at [881, 313] on button "Mover para finalizado" at bounding box center [864, 311] width 172 height 25
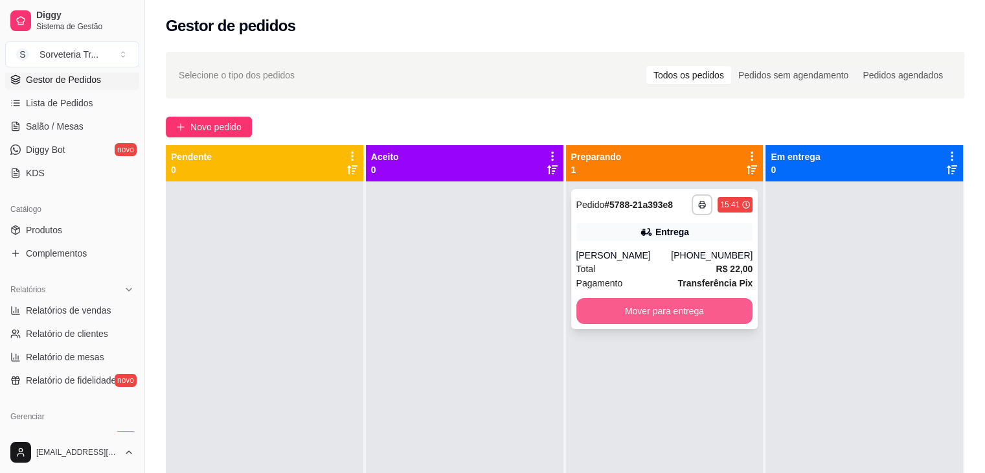
click at [697, 310] on button "Mover para entrega" at bounding box center [664, 311] width 177 height 26
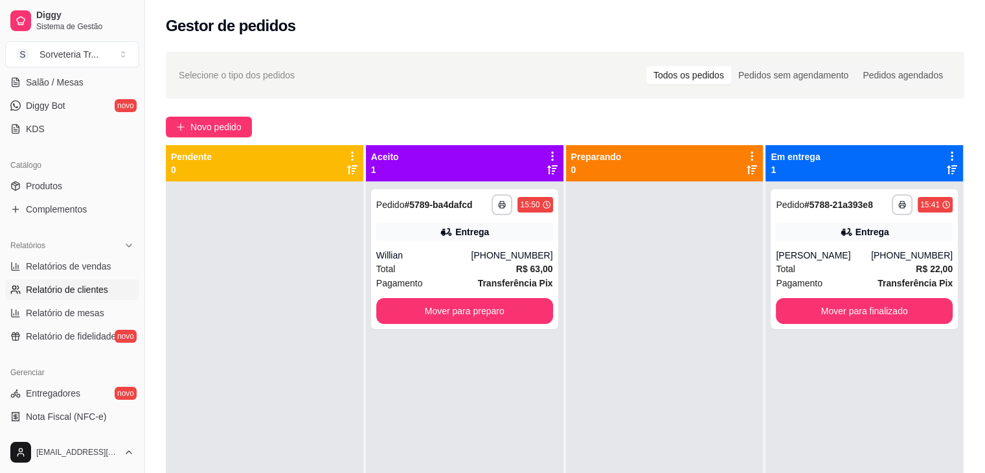
scroll to position [259, 0]
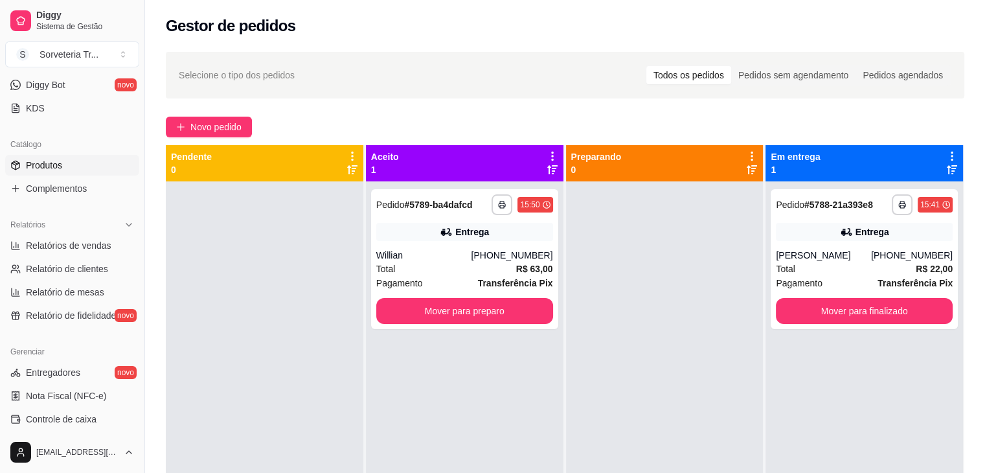
click at [58, 166] on span "Produtos" at bounding box center [44, 165] width 36 height 13
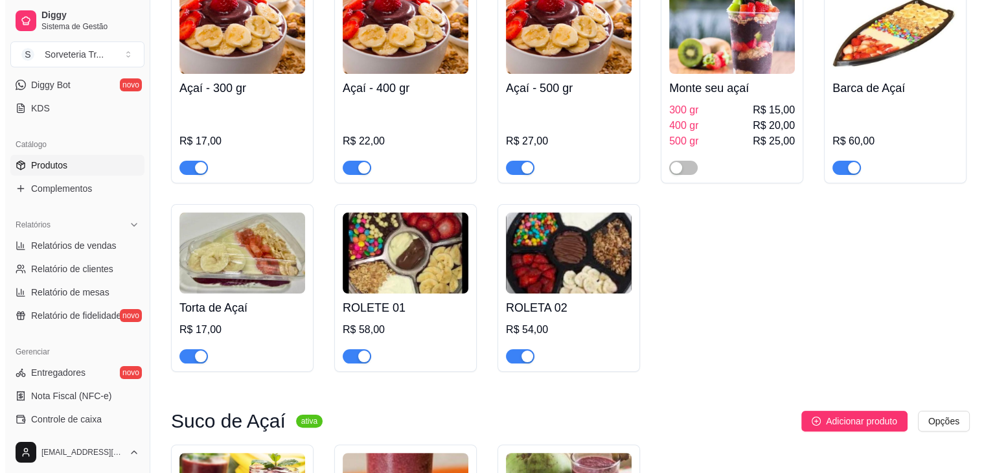
scroll to position [259, 0]
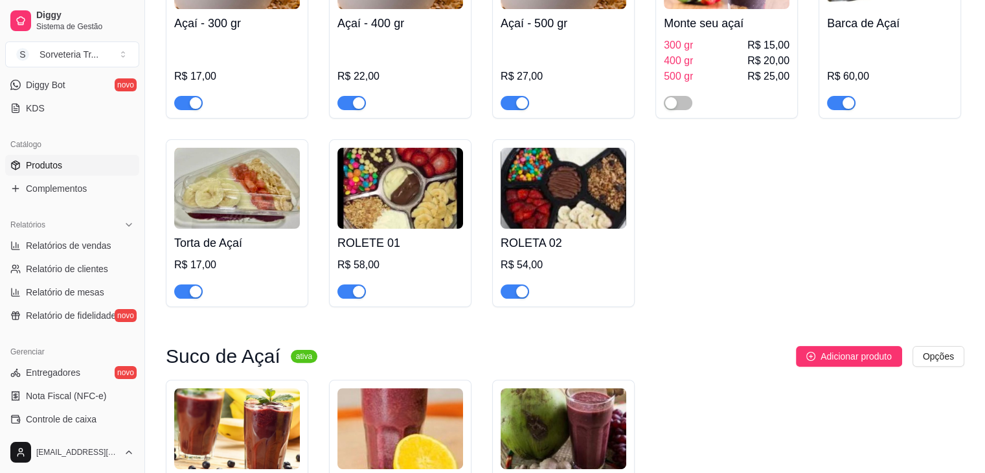
click at [416, 212] on img at bounding box center [400, 188] width 126 height 81
click at [396, 213] on img at bounding box center [400, 188] width 126 height 81
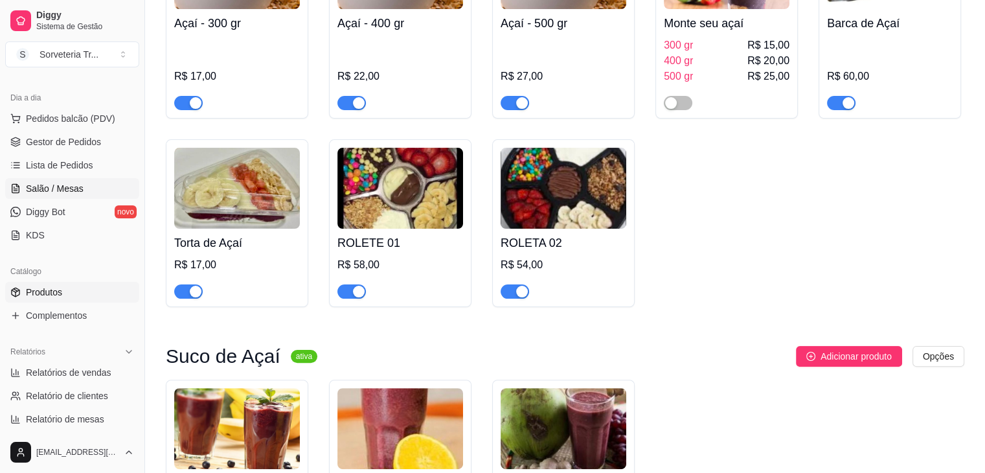
scroll to position [130, 0]
click at [58, 139] on span "Gestor de Pedidos" at bounding box center [63, 144] width 75 height 13
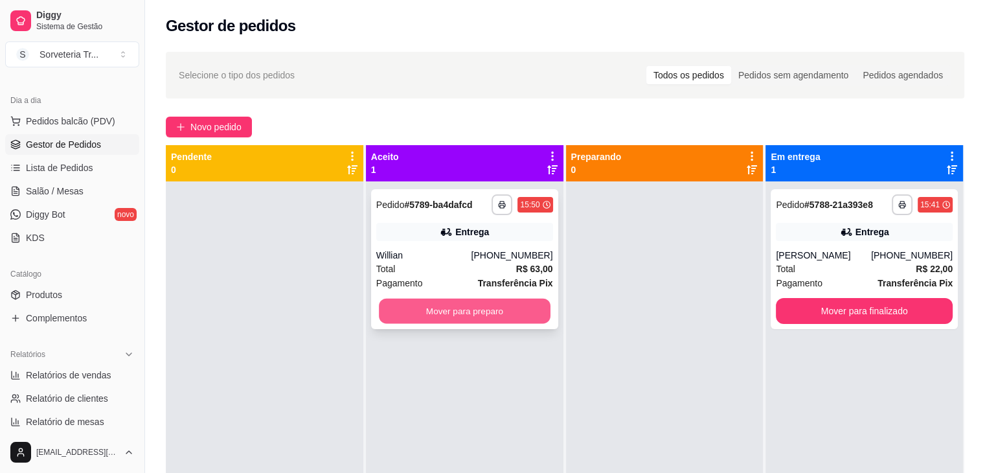
click at [477, 313] on button "Mover para preparo" at bounding box center [465, 311] width 172 height 25
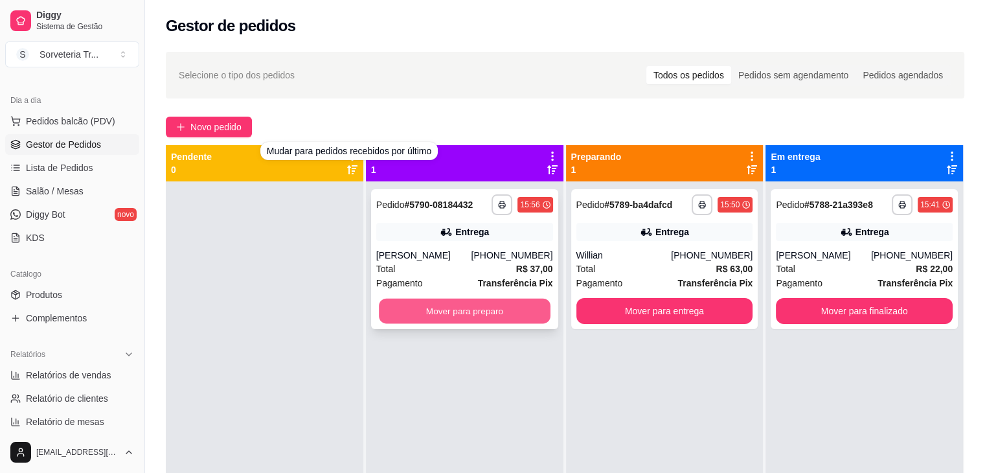
click at [435, 307] on button "Mover para preparo" at bounding box center [465, 311] width 172 height 25
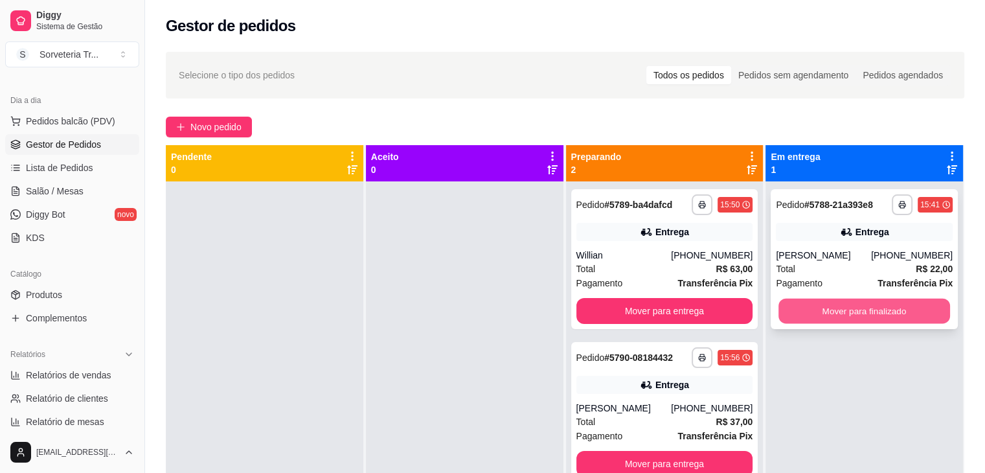
click at [844, 300] on button "Mover para finalizado" at bounding box center [864, 311] width 172 height 25
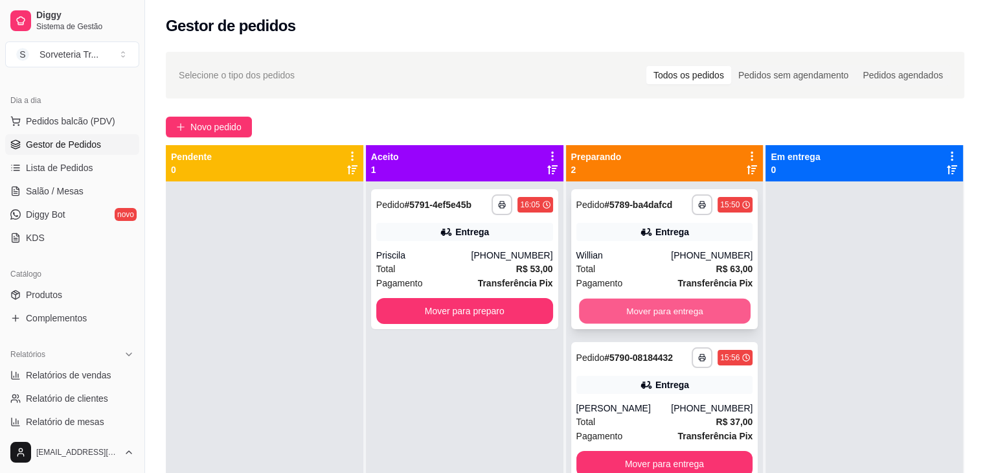
click at [698, 309] on button "Mover para entrega" at bounding box center [665, 311] width 172 height 25
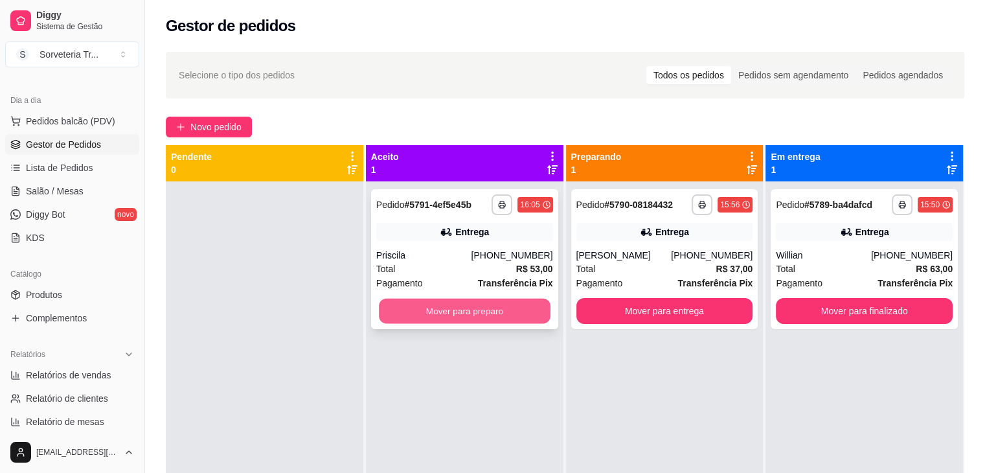
click at [425, 304] on button "Mover para preparo" at bounding box center [465, 311] width 172 height 25
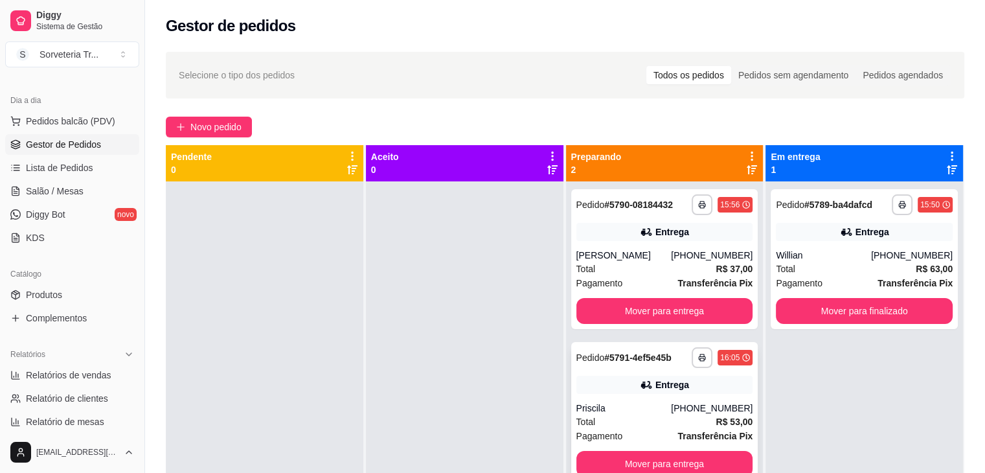
click at [649, 420] on div "Total R$ 53,00" at bounding box center [664, 421] width 177 height 14
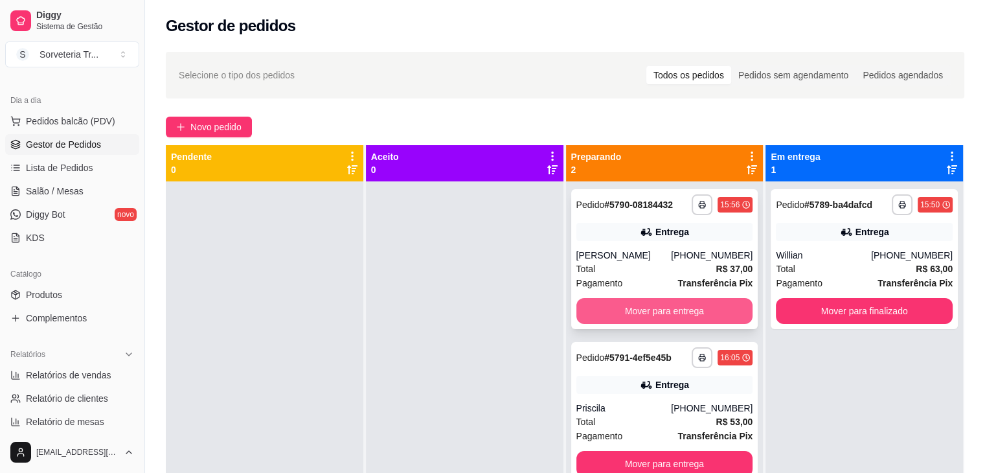
click at [674, 308] on button "Mover para entrega" at bounding box center [664, 311] width 177 height 26
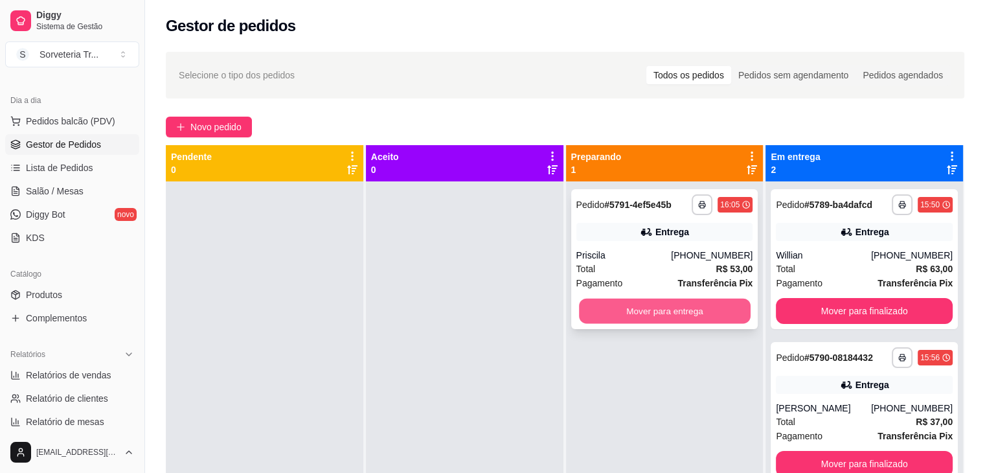
click at [699, 303] on button "Mover para entrega" at bounding box center [665, 311] width 172 height 25
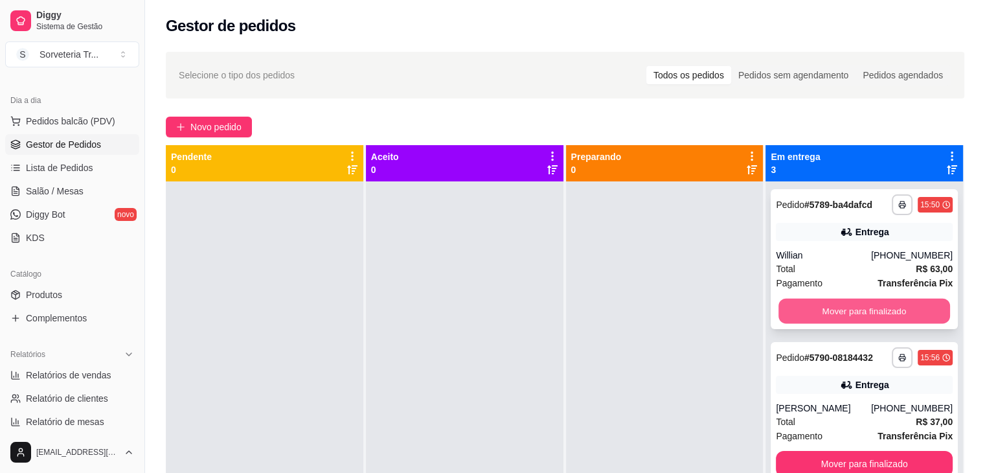
click at [860, 309] on button "Mover para finalizado" at bounding box center [864, 311] width 172 height 25
click at [861, 309] on button "Mover para finalizado" at bounding box center [864, 311] width 172 height 25
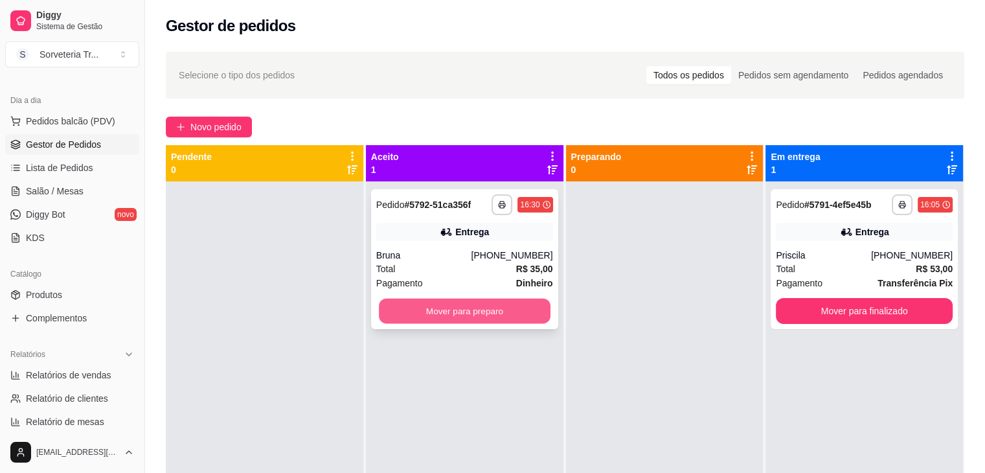
click at [460, 310] on button "Mover para preparo" at bounding box center [465, 311] width 172 height 25
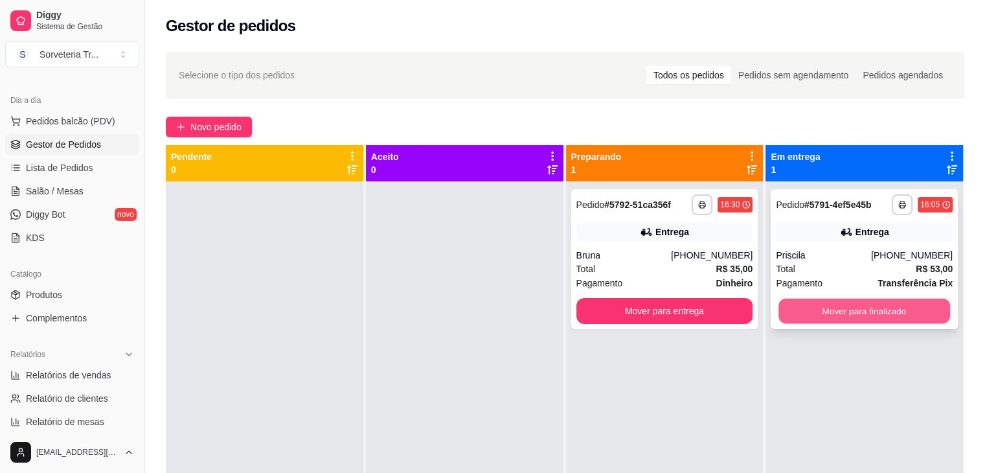
click at [850, 312] on button "Mover para finalizado" at bounding box center [864, 311] width 172 height 25
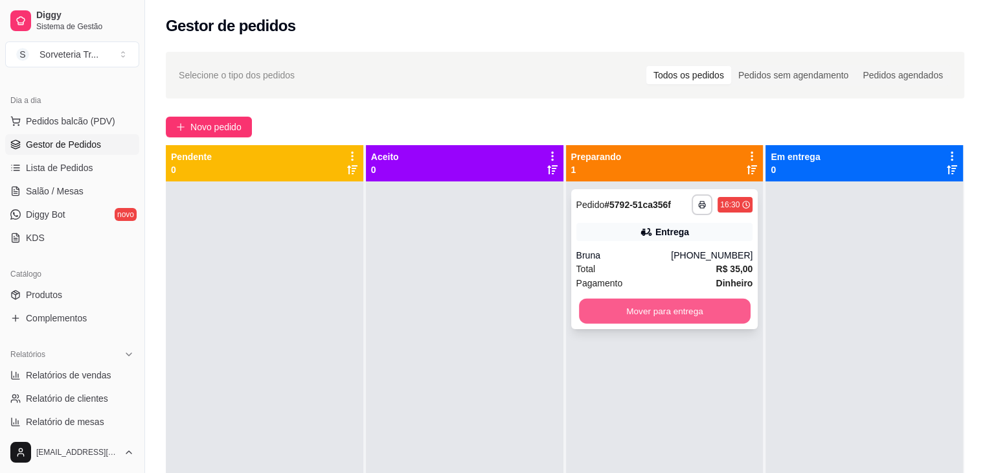
click at [692, 306] on button "Mover para entrega" at bounding box center [665, 311] width 172 height 25
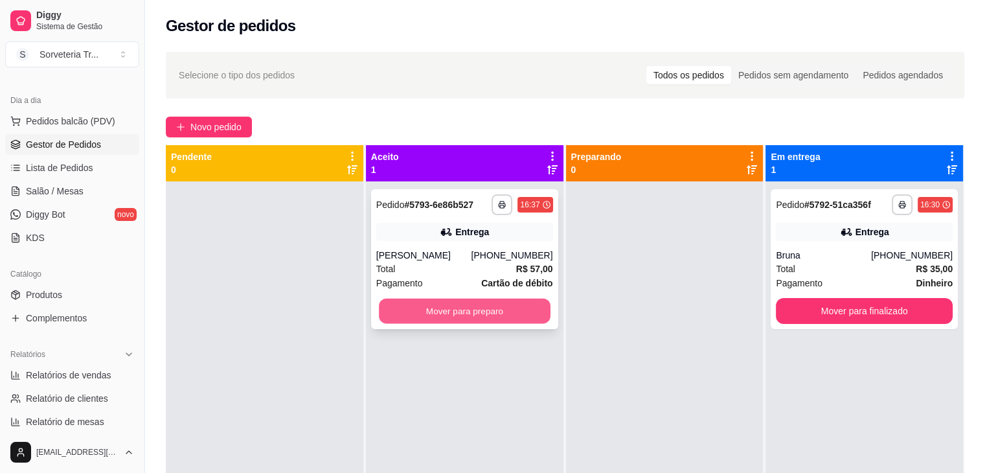
click at [482, 317] on button "Mover para preparo" at bounding box center [465, 311] width 172 height 25
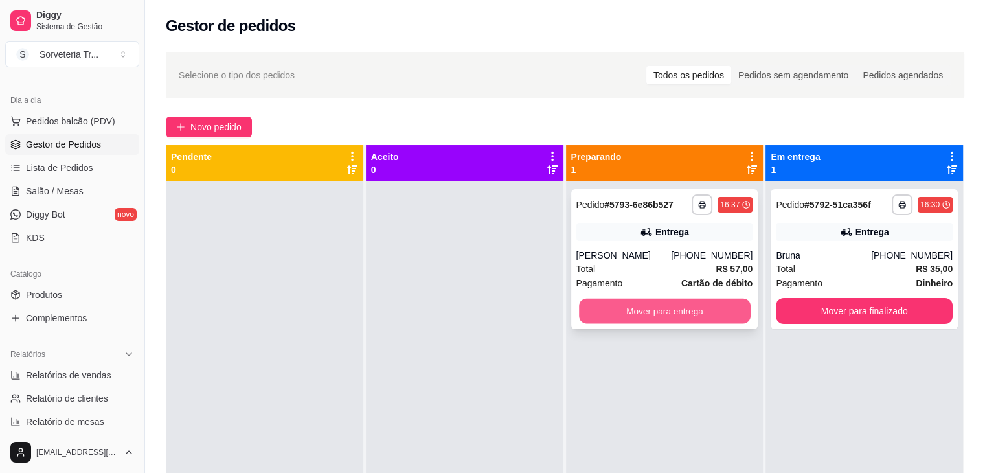
click at [679, 317] on button "Mover para entrega" at bounding box center [665, 311] width 172 height 25
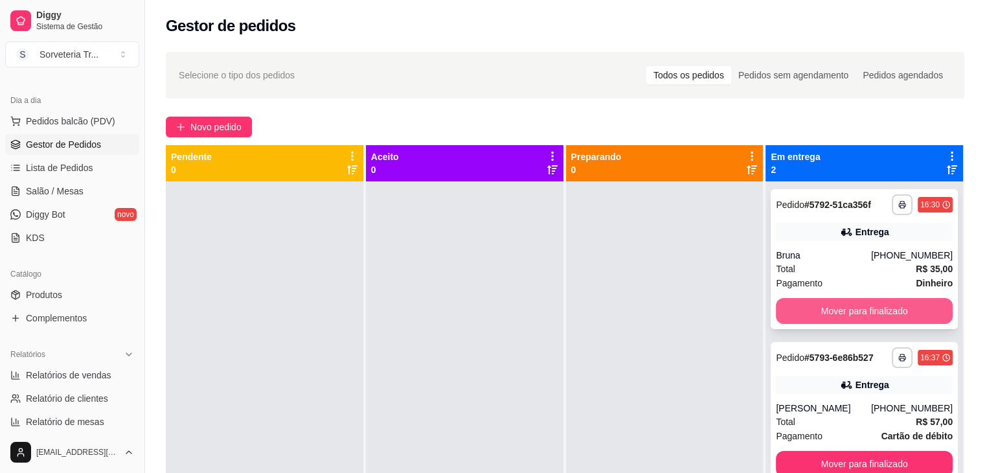
click at [886, 308] on button "Mover para finalizado" at bounding box center [864, 311] width 177 height 26
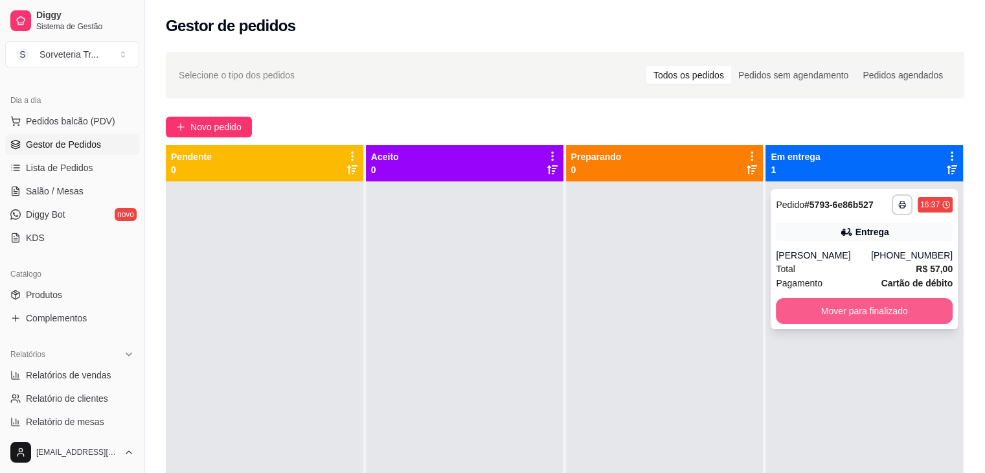
click at [883, 302] on button "Mover para finalizado" at bounding box center [864, 311] width 177 height 26
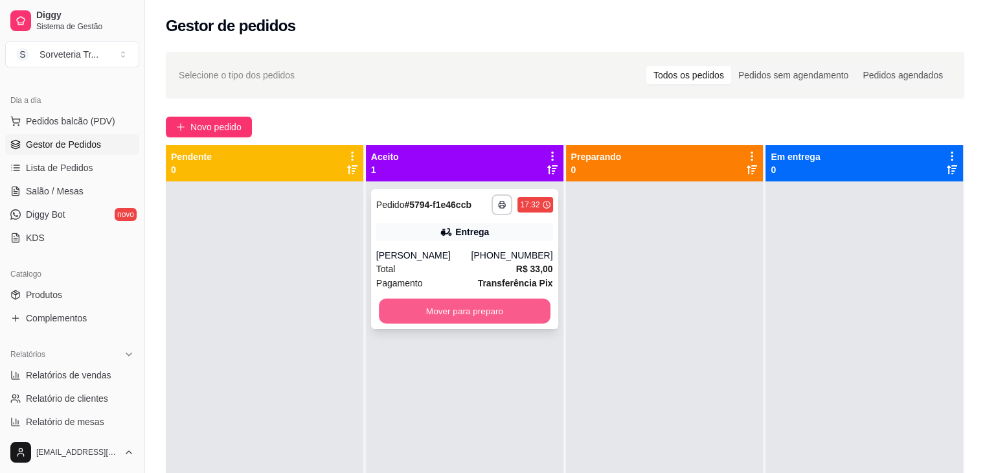
click at [482, 312] on button "Mover para preparo" at bounding box center [465, 311] width 172 height 25
